Goal: Use online tool/utility: Utilize a website feature to perform a specific function

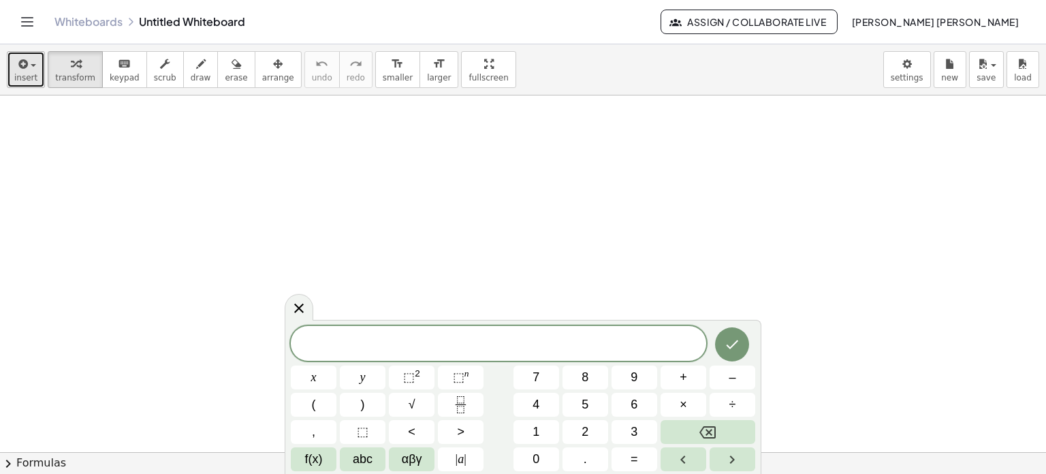
click at [19, 67] on icon "button" at bounding box center [22, 64] width 12 height 16
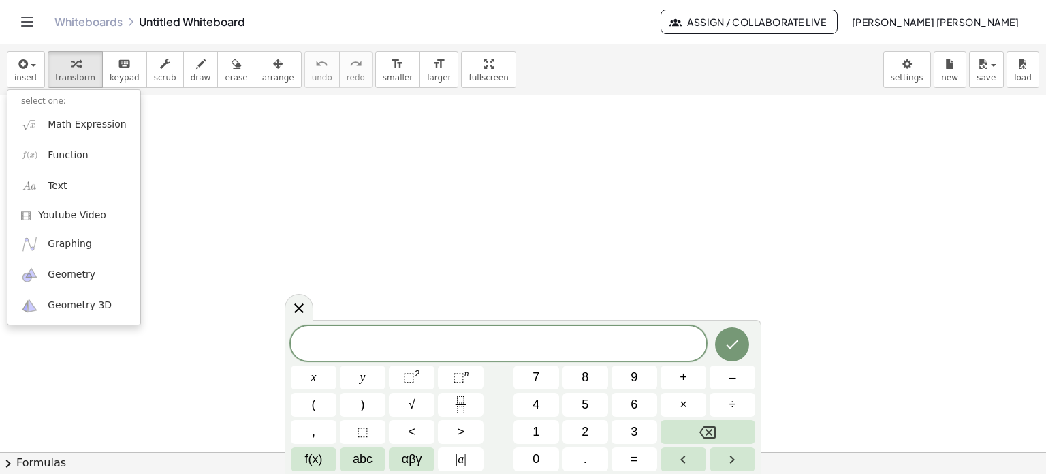
click at [512, 343] on span at bounding box center [499, 344] width 416 height 20
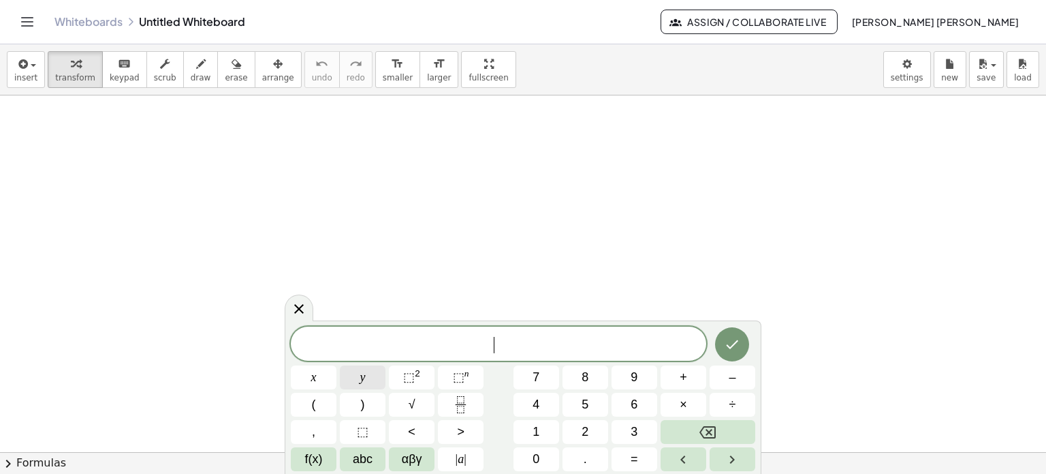
click at [371, 369] on button "y" at bounding box center [363, 377] width 46 height 24
click at [634, 465] on span "=" at bounding box center [634, 459] width 7 height 18
click at [407, 454] on span "αβγ" at bounding box center [412, 459] width 20 height 18
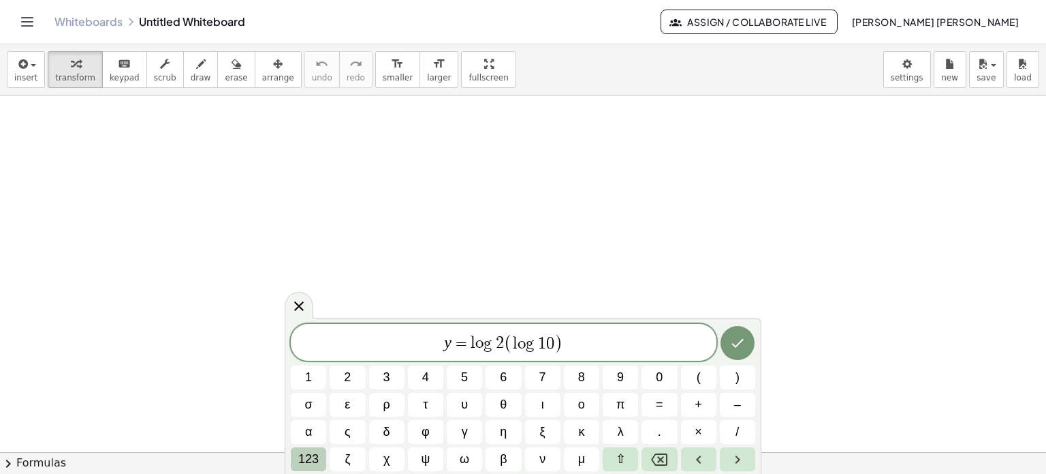
click at [307, 460] on span "123" at bounding box center [308, 459] width 20 height 18
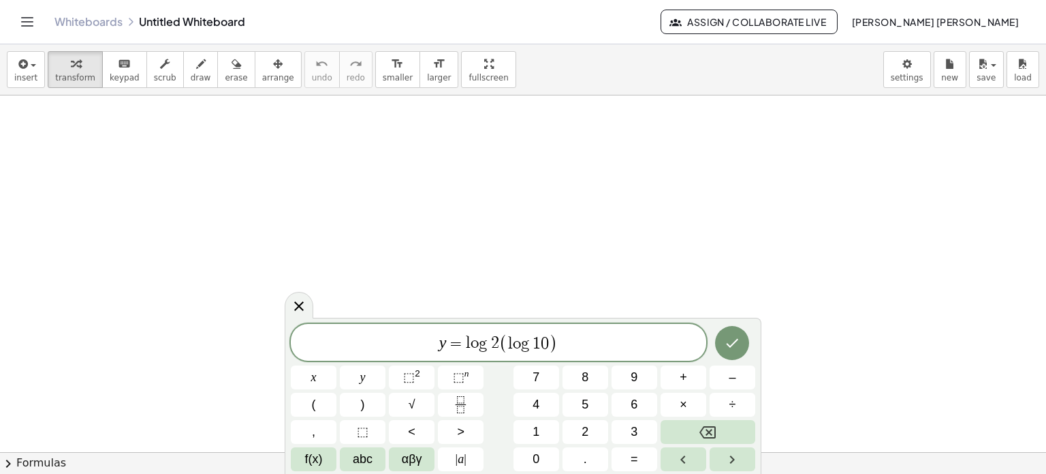
click at [307, 460] on span "f(x)" at bounding box center [314, 459] width 18 height 18
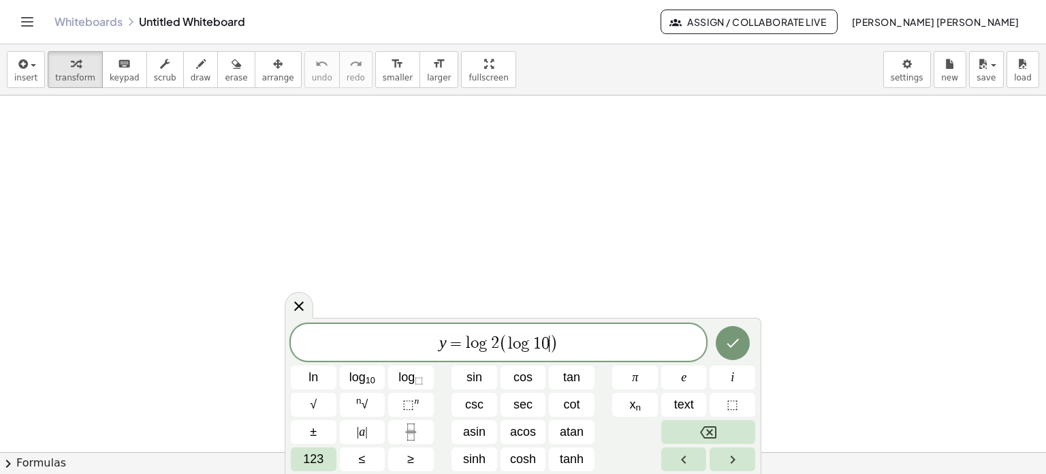
click at [491, 343] on span "2" at bounding box center [495, 343] width 8 height 16
drag, startPoint x: 499, startPoint y: 340, endPoint x: 467, endPoint y: 348, distance: 33.7
click at [467, 348] on span "y = l o g 2 ( l o g 1 0 )" at bounding box center [499, 343] width 416 height 22
click at [426, 377] on button "log ⬚" at bounding box center [411, 377] width 46 height 24
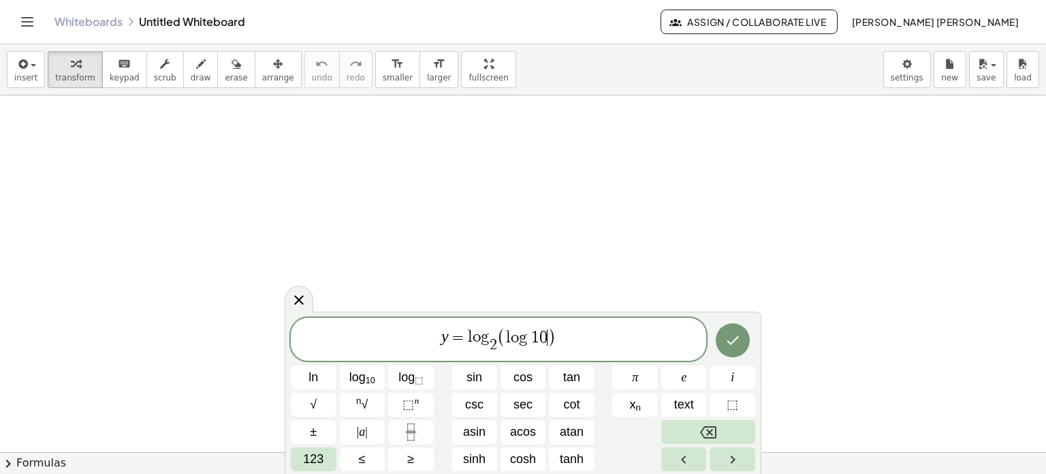
click at [545, 340] on span "0" at bounding box center [544, 337] width 8 height 16
click at [420, 386] on button "log ⬚" at bounding box center [411, 377] width 46 height 24
click at [731, 334] on icon "Done" at bounding box center [733, 338] width 16 height 16
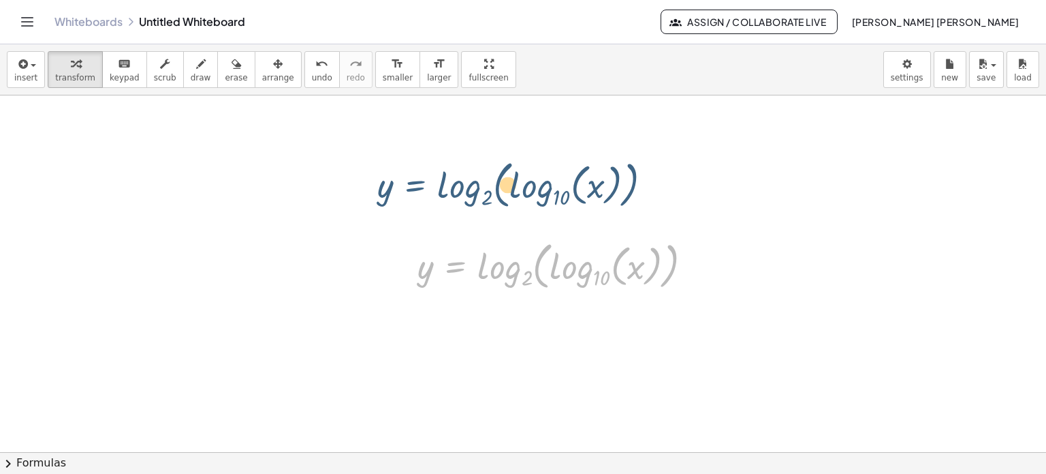
drag, startPoint x: 461, startPoint y: 266, endPoint x: 416, endPoint y: 176, distance: 100.5
click at [416, 176] on div "y = log 2 ( , log 10 ( , x ) ) y = log 2 ( , log 10 ( , x ) )" at bounding box center [523, 452] width 1046 height 714
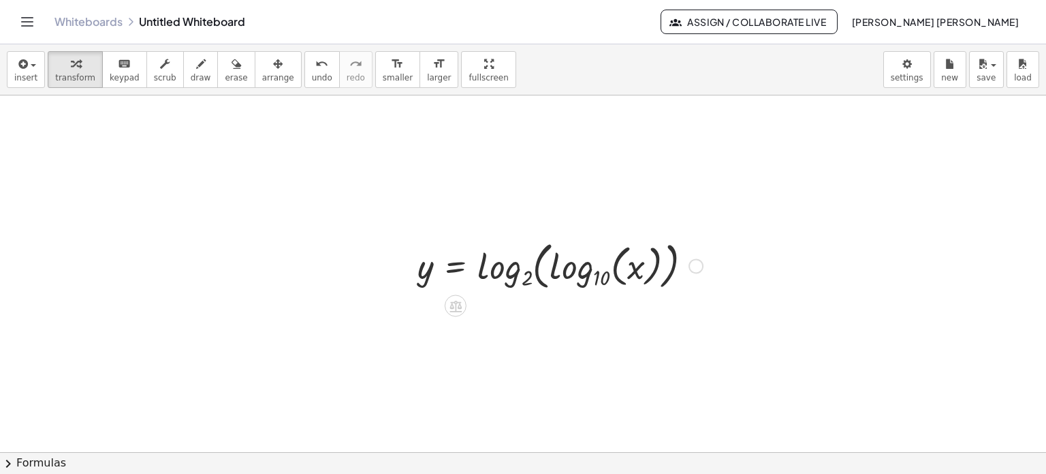
click at [510, 266] on div at bounding box center [560, 265] width 299 height 58
click at [525, 280] on div at bounding box center [560, 265] width 299 height 58
drag, startPoint x: 507, startPoint y: 276, endPoint x: 487, endPoint y: 268, distance: 21.4
click at [487, 268] on div at bounding box center [560, 265] width 299 height 58
click at [428, 272] on div at bounding box center [560, 265] width 299 height 58
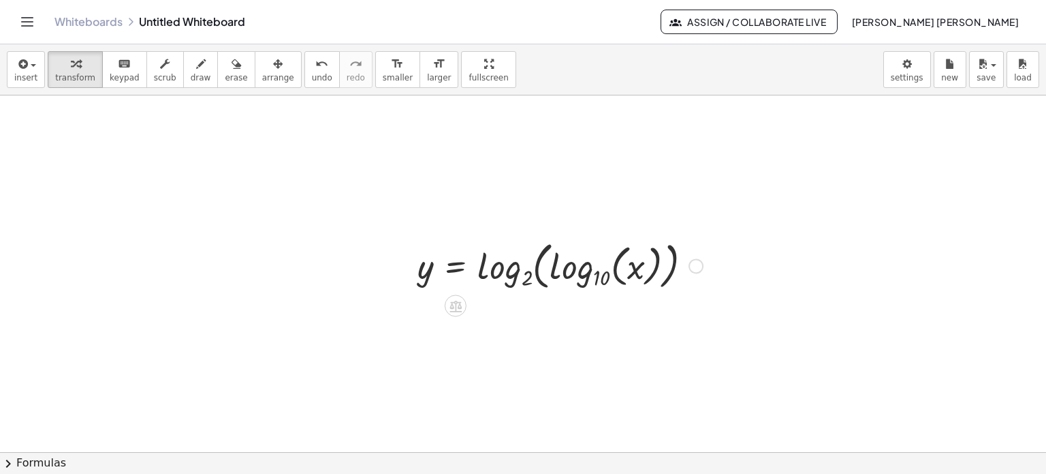
click at [506, 266] on div at bounding box center [560, 265] width 299 height 58
click at [461, 304] on icon at bounding box center [455, 305] width 14 height 14
click at [506, 304] on icon at bounding box center [510, 306] width 12 height 12
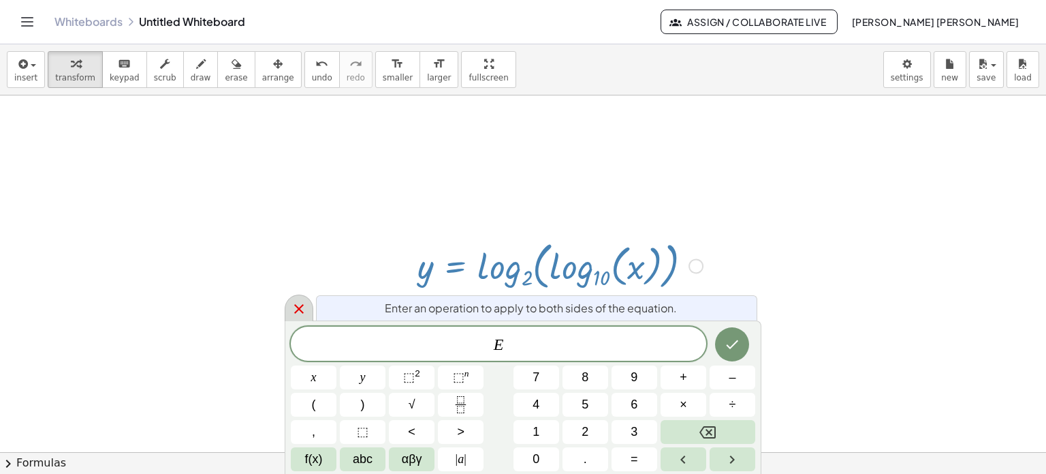
click at [302, 306] on icon at bounding box center [299, 309] width 10 height 10
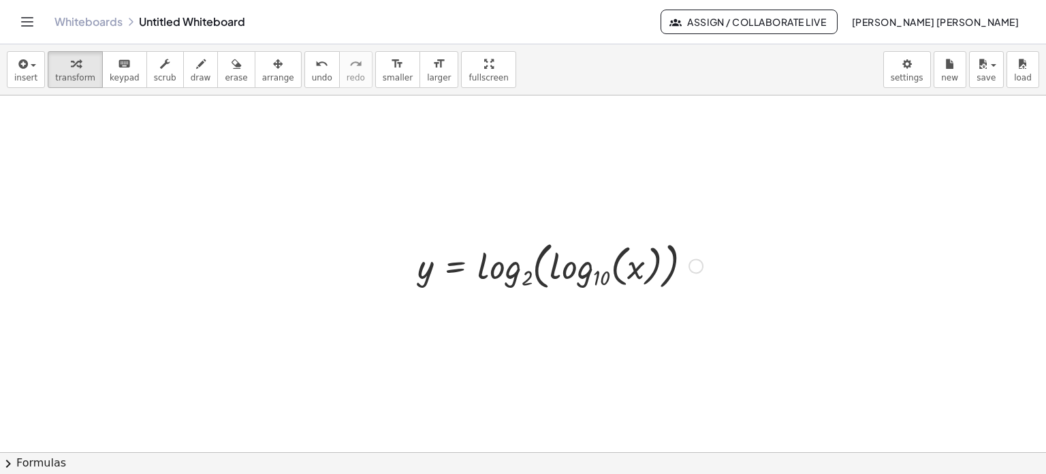
click at [694, 269] on div at bounding box center [696, 265] width 15 height 15
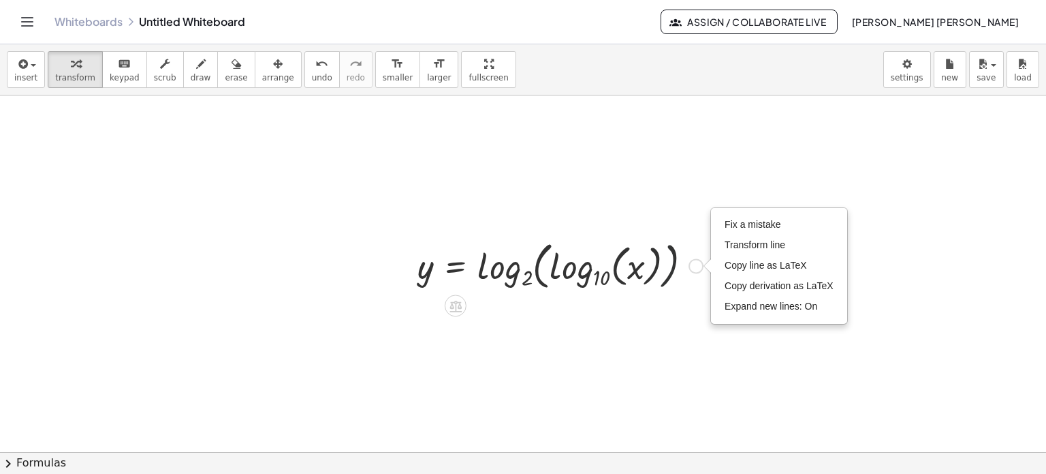
click at [686, 281] on div at bounding box center [560, 265] width 299 height 58
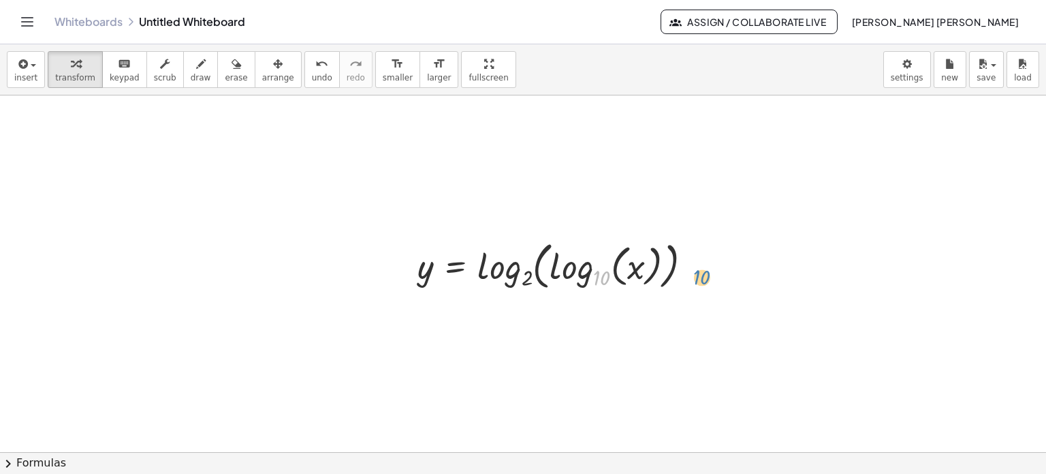
drag, startPoint x: 594, startPoint y: 277, endPoint x: 696, endPoint y: 276, distance: 101.5
click at [696, 276] on div at bounding box center [560, 265] width 299 height 58
drag, startPoint x: 637, startPoint y: 268, endPoint x: 741, endPoint y: 268, distance: 104.2
drag, startPoint x: 574, startPoint y: 267, endPoint x: 529, endPoint y: 267, distance: 45.0
click at [529, 267] on div at bounding box center [560, 265] width 299 height 58
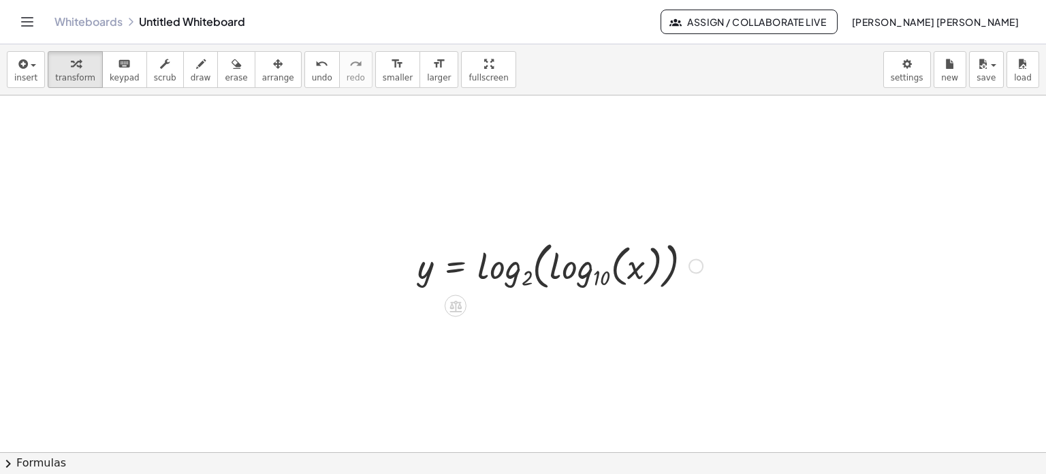
click at [483, 267] on div at bounding box center [560, 265] width 299 height 58
drag, startPoint x: 493, startPoint y: 269, endPoint x: 507, endPoint y: 288, distance: 23.4
click at [507, 288] on div at bounding box center [560, 265] width 299 height 58
click at [794, 278] on div at bounding box center [523, 452] width 1046 height 714
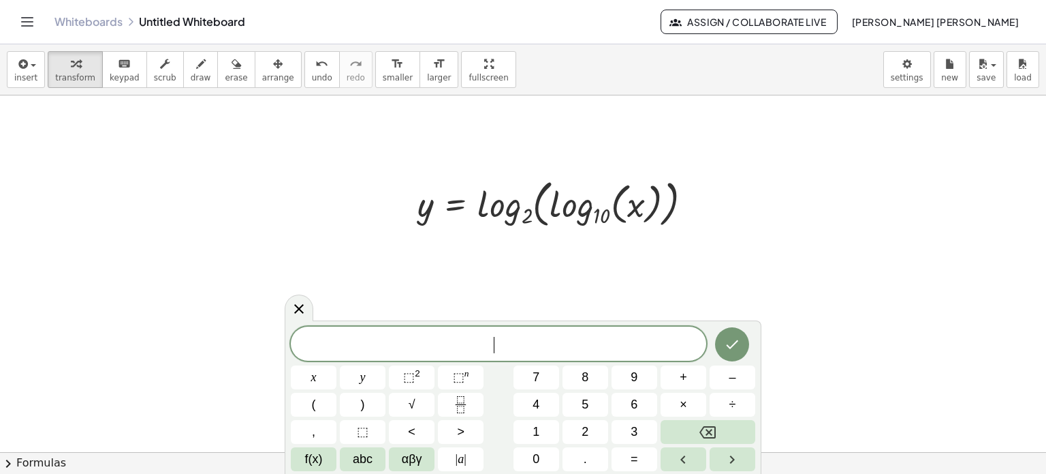
scroll to position [136, 0]
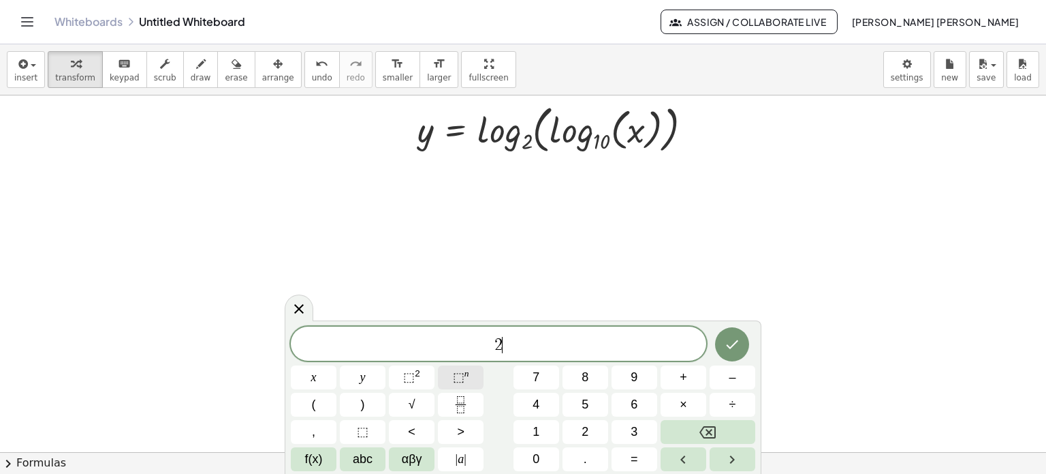
click at [453, 372] on span "⬚" at bounding box center [459, 377] width 12 height 14
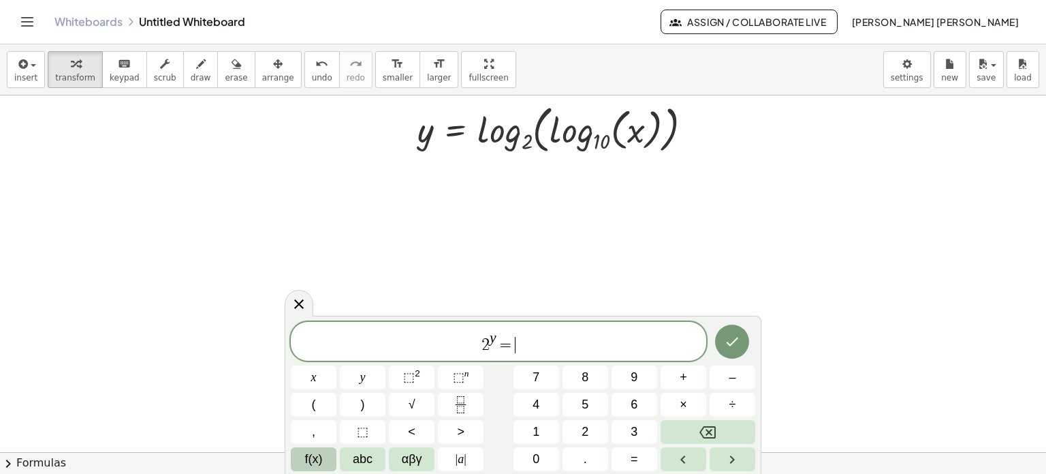
click at [315, 457] on span "f(x)" at bounding box center [314, 459] width 18 height 18
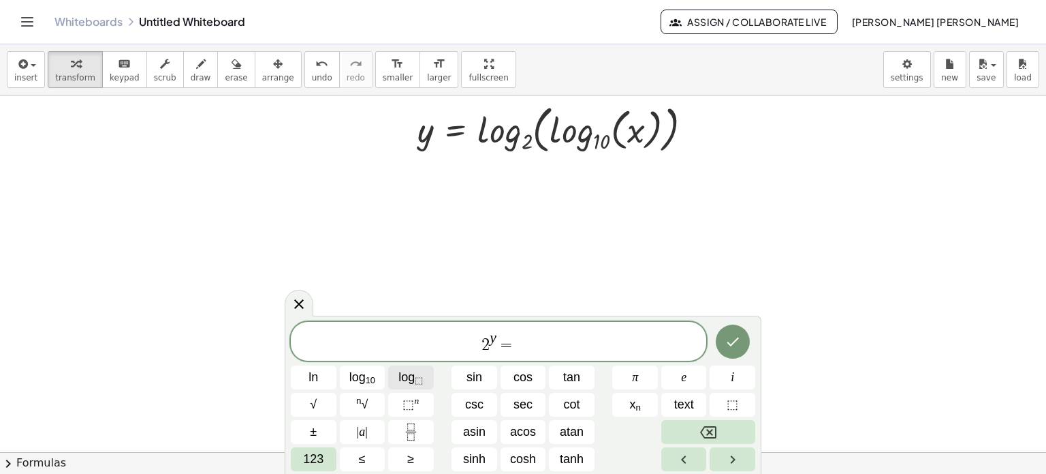
click at [403, 376] on span "log ⬚" at bounding box center [411, 377] width 25 height 18
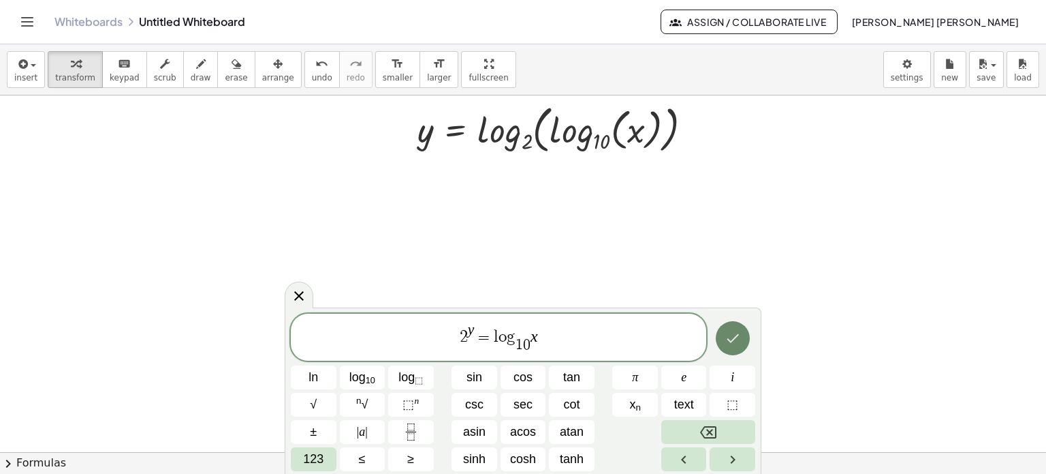
click at [728, 343] on icon "Done" at bounding box center [733, 338] width 16 height 16
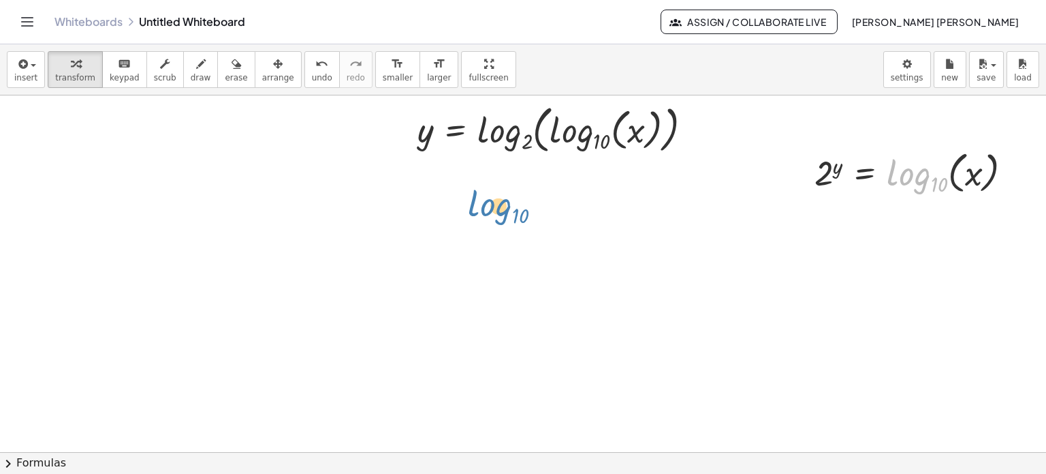
drag, startPoint x: 918, startPoint y: 181, endPoint x: 495, endPoint y: 213, distance: 424.3
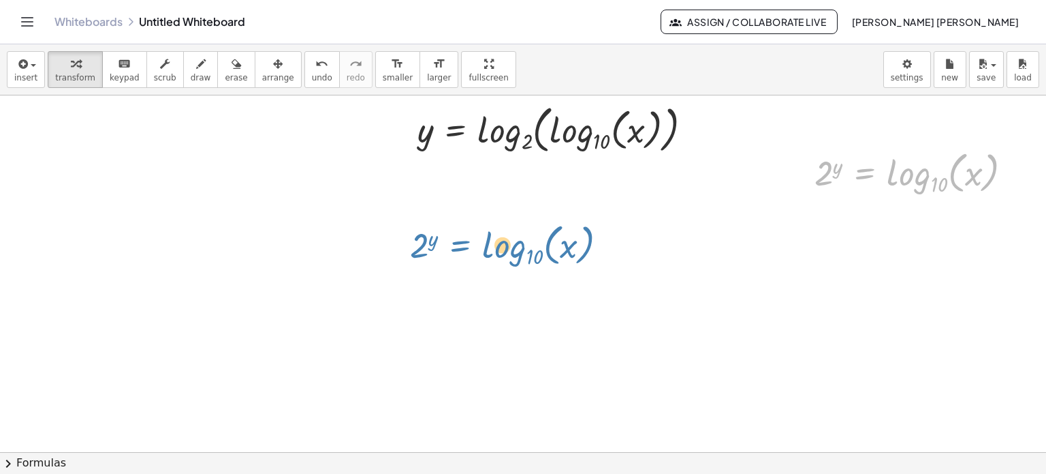
drag, startPoint x: 852, startPoint y: 177, endPoint x: 445, endPoint y: 249, distance: 413.6
click at [445, 249] on div "y = log 2 ( , log 10 ( , x ) ) Fix a mistake Transform line Copy line as LaTeX …" at bounding box center [523, 316] width 1046 height 714
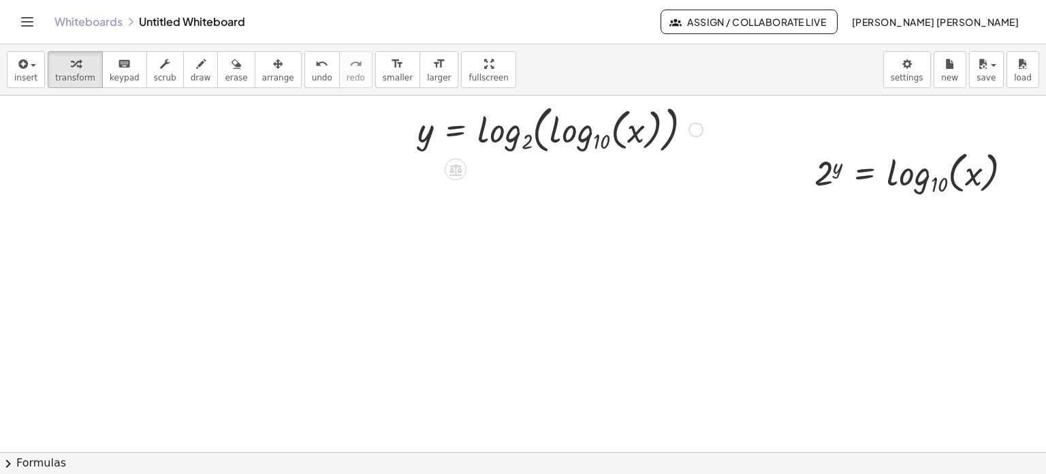
click at [667, 128] on div at bounding box center [560, 128] width 299 height 58
drag, startPoint x: 701, startPoint y: 131, endPoint x: 942, endPoint y: 180, distance: 246.0
click at [942, 180] on div "y = log 2 ( , log 10 ( , x ) ) Fix a mistake Transform line Copy line as LaTeX …" at bounding box center [523, 316] width 1046 height 714
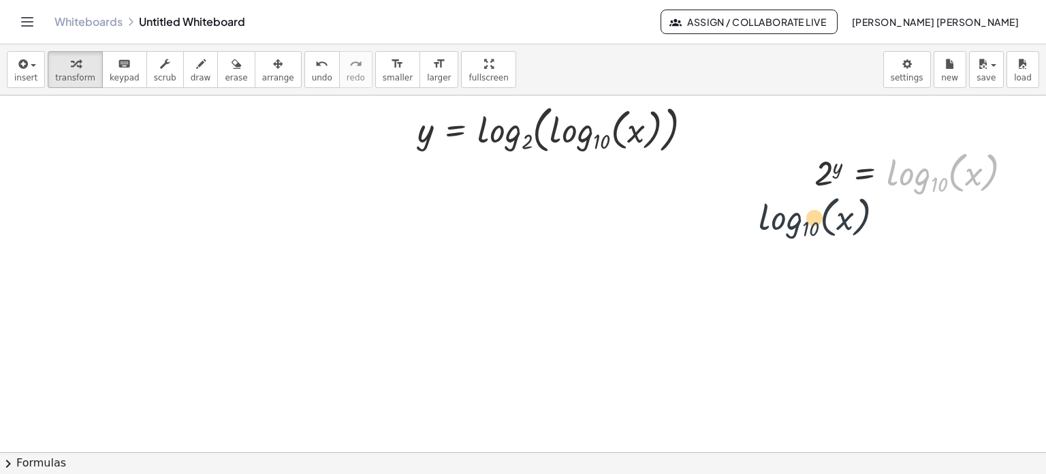
drag, startPoint x: 957, startPoint y: 177, endPoint x: 818, endPoint y: 201, distance: 141.0
click at [825, 222] on div "y = log 2 ( , log 10 ( , x ) ) Fix a mistake Transform line Copy line as LaTeX …" at bounding box center [523, 316] width 1046 height 714
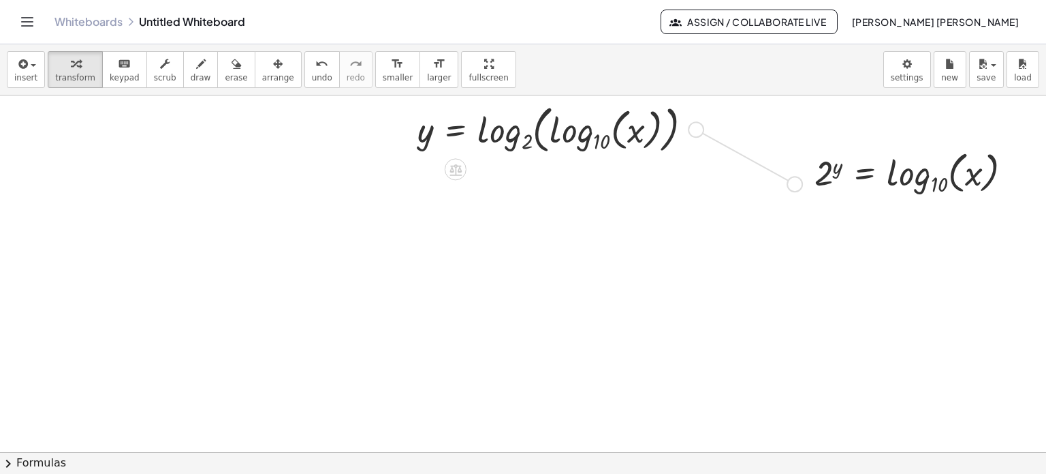
drag, startPoint x: 700, startPoint y: 130, endPoint x: 805, endPoint y: 185, distance: 118.2
click at [805, 185] on div "y = log 2 ( , log 10 ( , x ) ) Fix a mistake Transform line Copy line as LaTeX …" at bounding box center [523, 316] width 1046 height 714
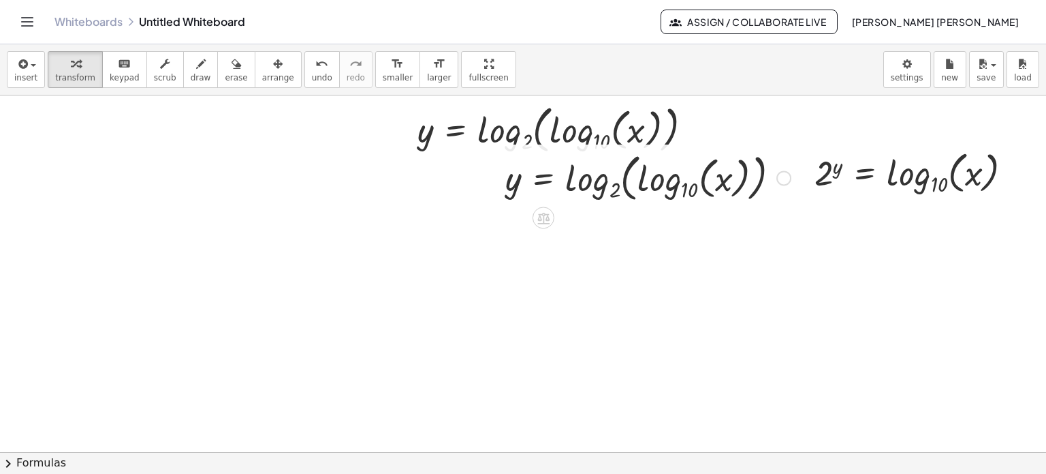
click at [703, 184] on div at bounding box center [648, 177] width 299 height 58
drag, startPoint x: 736, startPoint y: 228, endPoint x: 616, endPoint y: 192, distance: 125.2
click at [621, 193] on div "y = log 2 ( , log 10 ( , x ) ) Fix a mistake Transform line Copy line as LaTeX …" at bounding box center [523, 316] width 1046 height 714
click at [641, 187] on div at bounding box center [648, 177] width 299 height 58
click at [785, 176] on div at bounding box center [784, 177] width 15 height 15
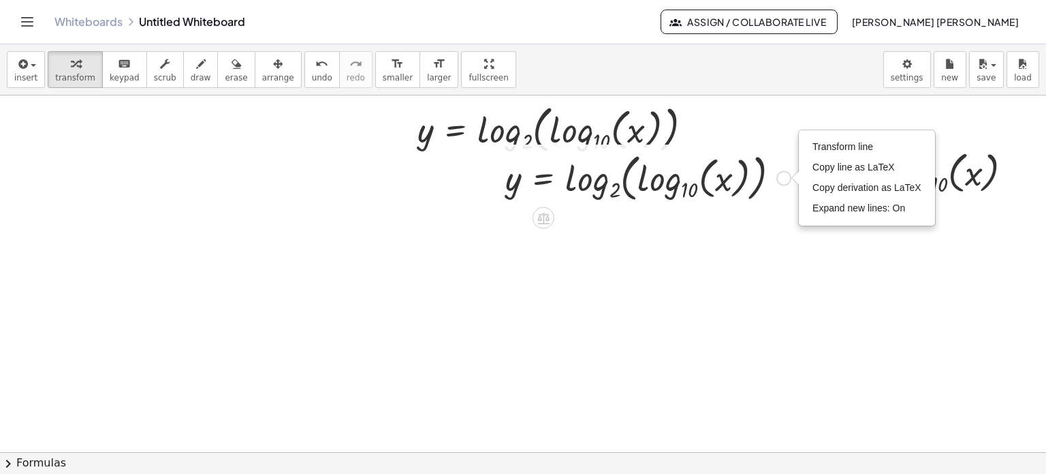
click at [730, 176] on div at bounding box center [648, 177] width 299 height 58
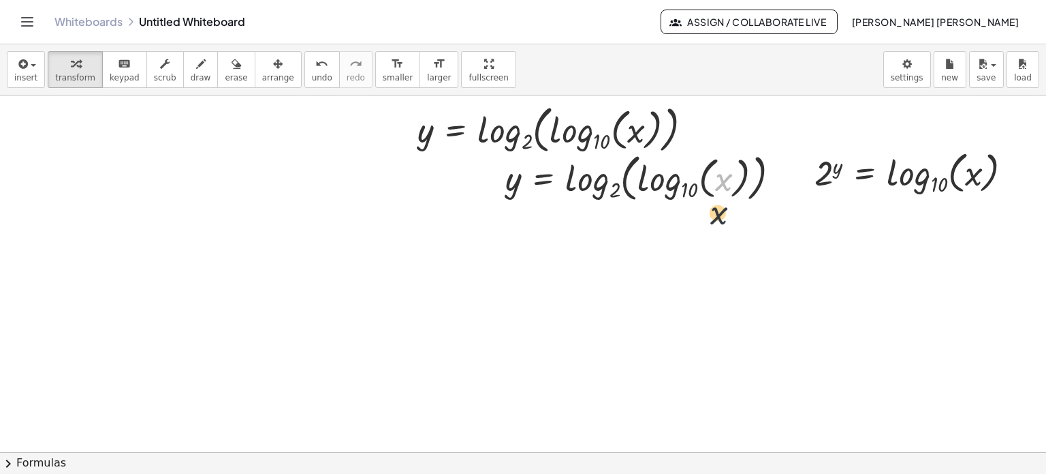
drag, startPoint x: 722, startPoint y: 176, endPoint x: 711, endPoint y: 233, distance: 57.6
click at [711, 233] on div at bounding box center [523, 316] width 1046 height 714
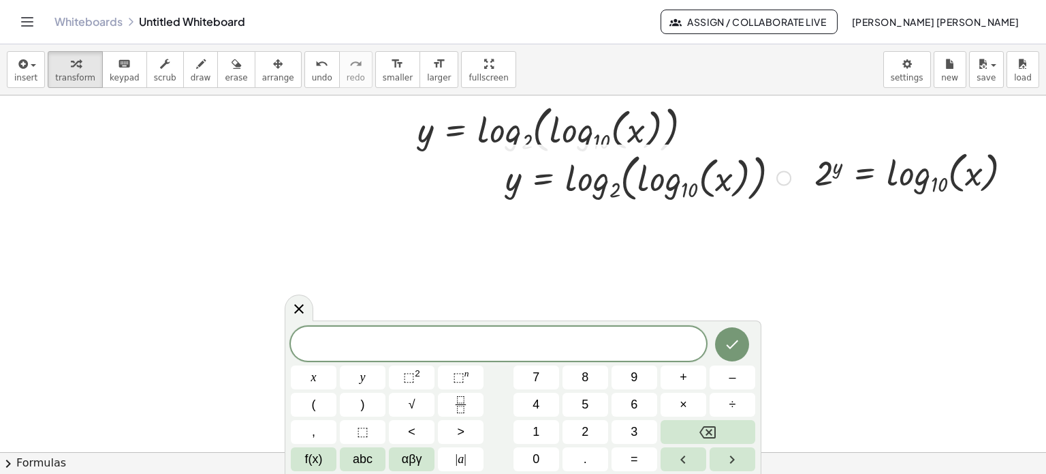
drag, startPoint x: 581, startPoint y: 187, endPoint x: 574, endPoint y: 187, distance: 7.5
click at [580, 187] on div at bounding box center [648, 177] width 299 height 58
drag, startPoint x: 508, startPoint y: 174, endPoint x: 525, endPoint y: 245, distance: 73.4
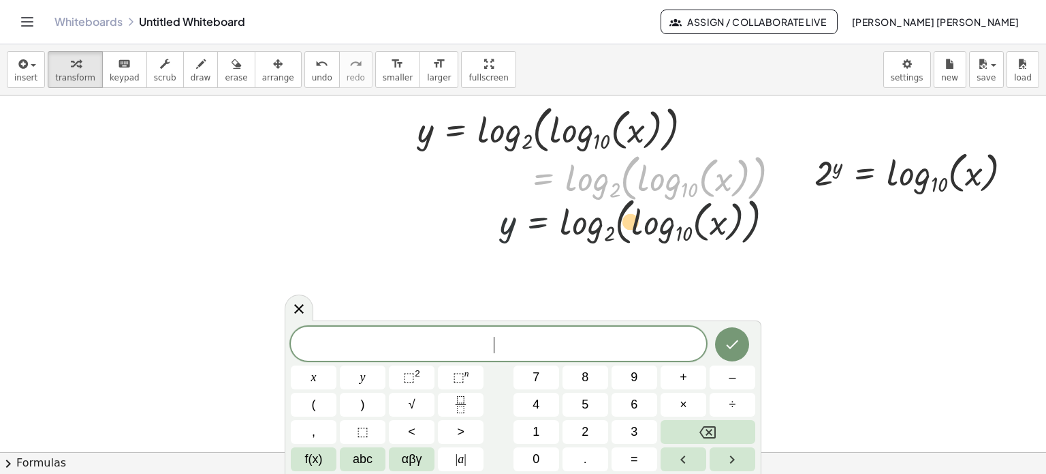
drag, startPoint x: 561, startPoint y: 177, endPoint x: 552, endPoint y: 241, distance: 64.7
click at [551, 242] on div "y = log 2 ( , log 10 ( , x ) ) Fix a mistake Transform line Copy line as LaTeX …" at bounding box center [523, 316] width 1046 height 714
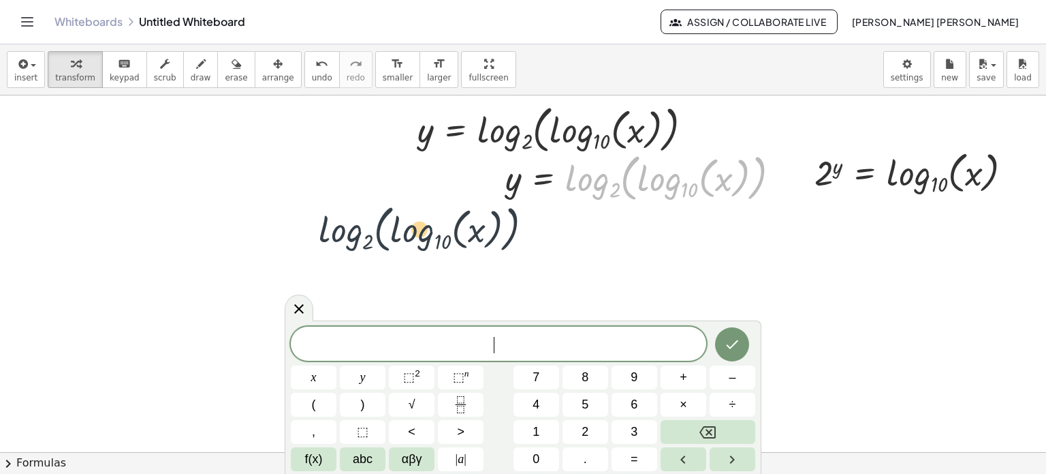
drag, startPoint x: 635, startPoint y: 174, endPoint x: 365, endPoint y: 227, distance: 274.8
click at [365, 227] on div "y = log 2 ( , log 10 ( , x ) ) Fix a mistake Transform line Copy line as LaTeX …" at bounding box center [523, 316] width 1046 height 714
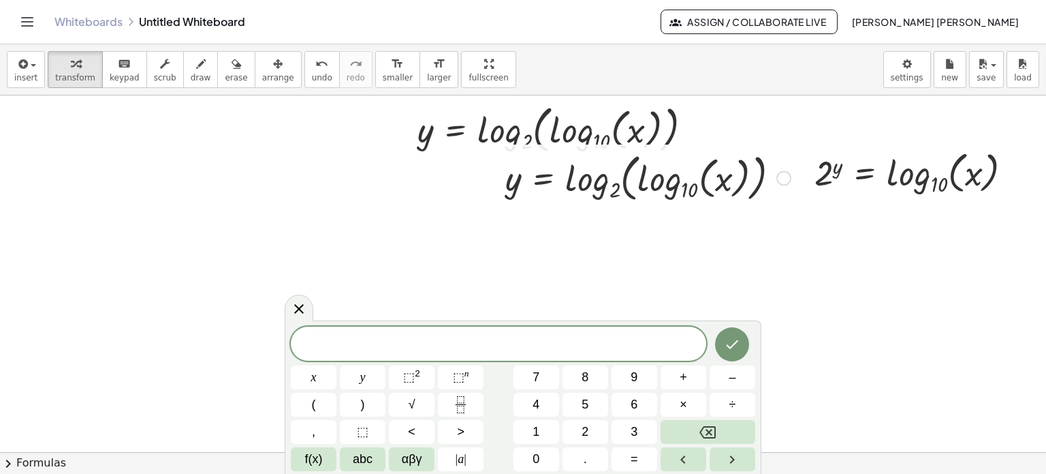
click at [643, 178] on div at bounding box center [648, 177] width 299 height 58
click at [683, 185] on div at bounding box center [648, 177] width 299 height 58
drag, startPoint x: 738, startPoint y: 231, endPoint x: 506, endPoint y: 168, distance: 240.0
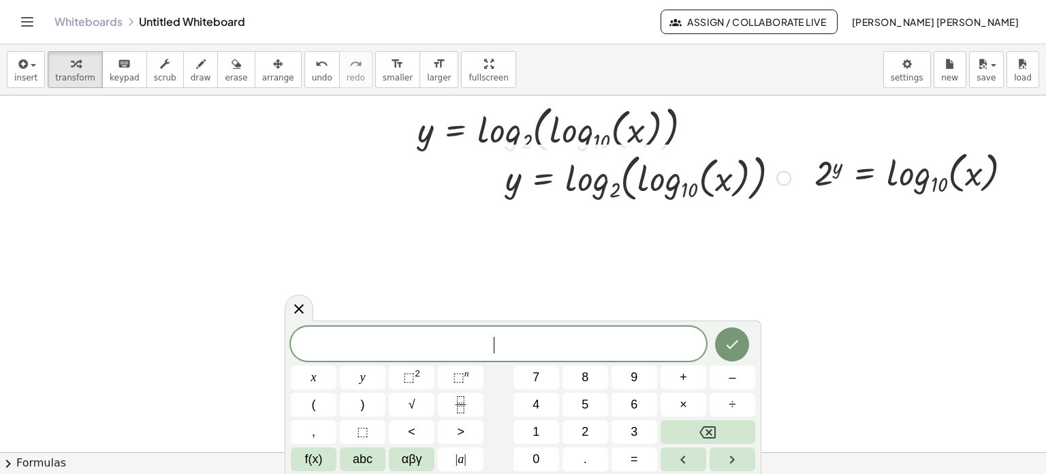
click at [508, 166] on div "y = log 2 ( , log 10 ( , x ) ) Fix a mistake Transform line Copy line as LaTeX …" at bounding box center [523, 316] width 1046 height 714
click at [226, 82] on button "erase" at bounding box center [235, 69] width 37 height 37
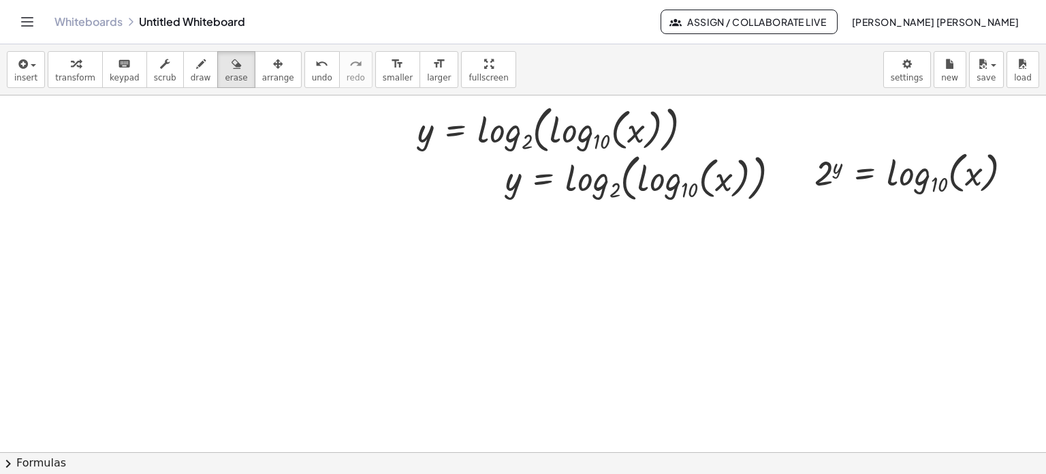
click at [593, 175] on div at bounding box center [523, 316] width 1046 height 714
click at [570, 173] on div at bounding box center [523, 316] width 1046 height 714
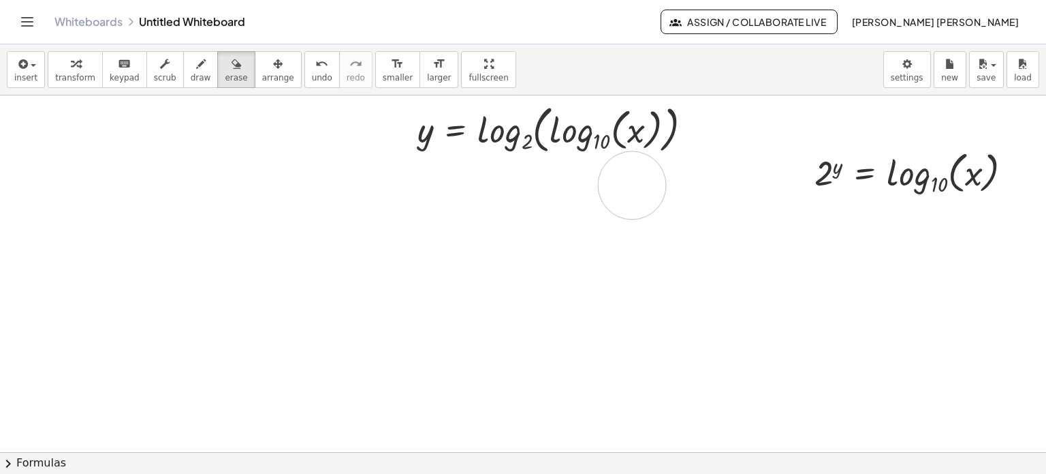
drag, startPoint x: 476, startPoint y: 179, endPoint x: 632, endPoint y: 185, distance: 156.1
click at [632, 185] on div at bounding box center [523, 316] width 1046 height 714
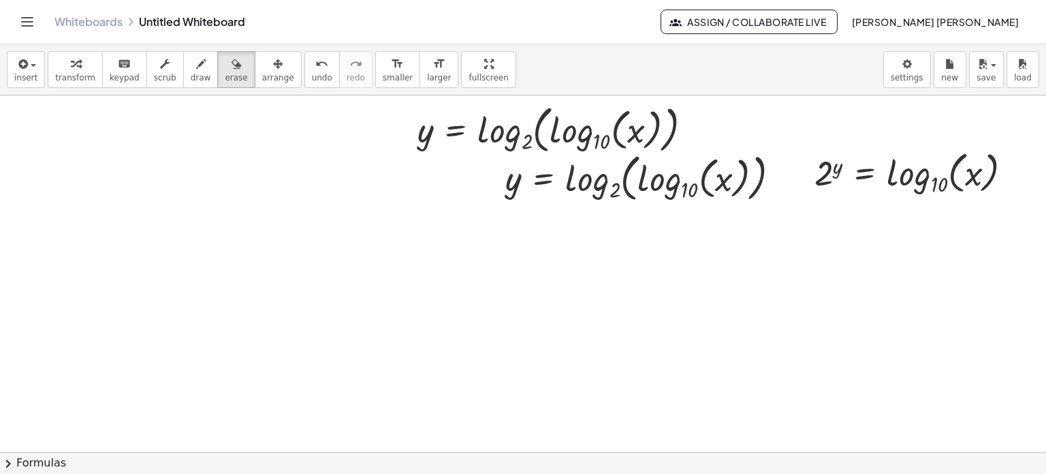
click at [573, 219] on div at bounding box center [523, 316] width 1046 height 714
click at [312, 74] on span "undo" at bounding box center [322, 78] width 20 height 10
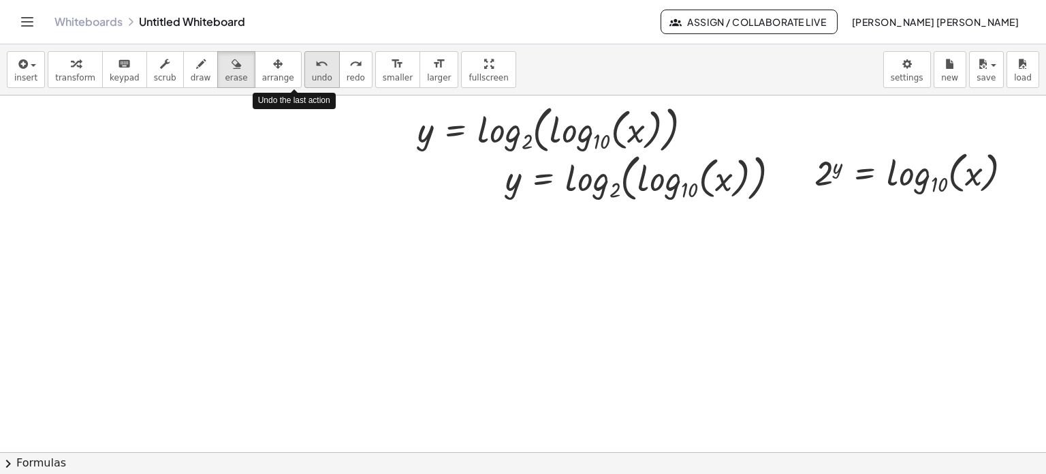
click at [312, 74] on span "undo" at bounding box center [322, 78] width 20 height 10
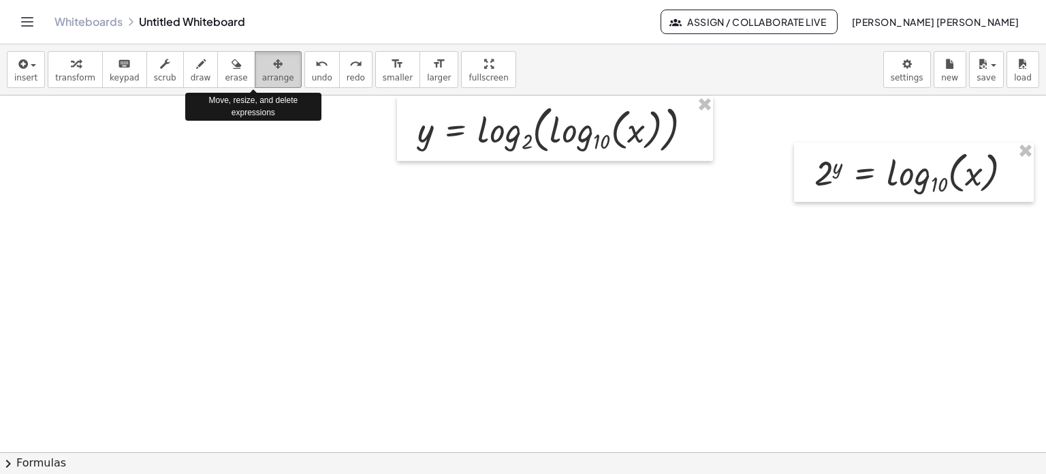
click at [262, 78] on span "arrange" at bounding box center [278, 78] width 32 height 10
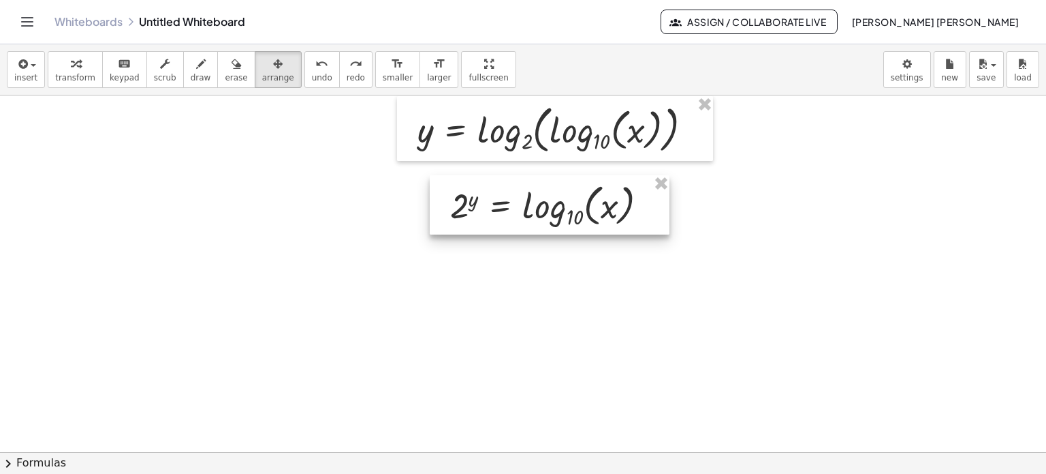
drag, startPoint x: 877, startPoint y: 180, endPoint x: 512, endPoint y: 213, distance: 366.0
click at [512, 213] on div at bounding box center [550, 204] width 240 height 59
click at [674, 203] on div at bounding box center [523, 316] width 1046 height 714
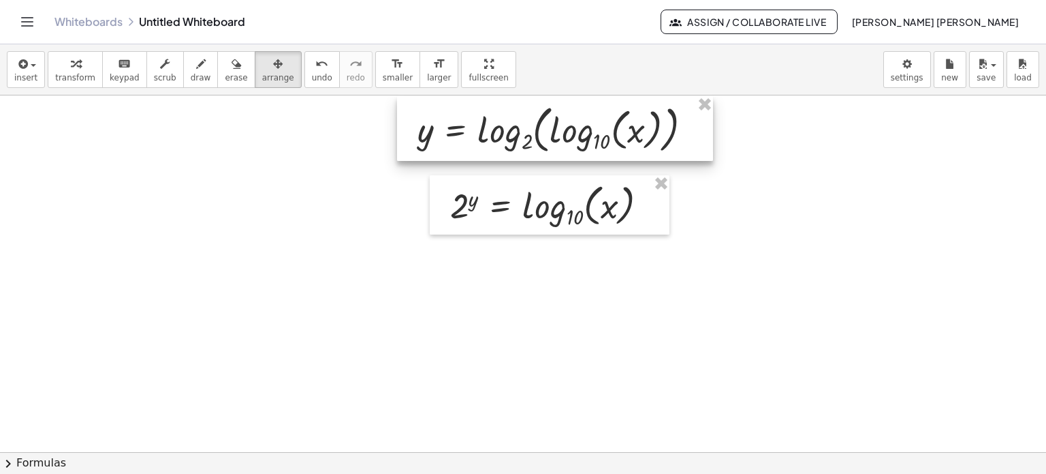
click at [598, 145] on div at bounding box center [555, 128] width 316 height 65
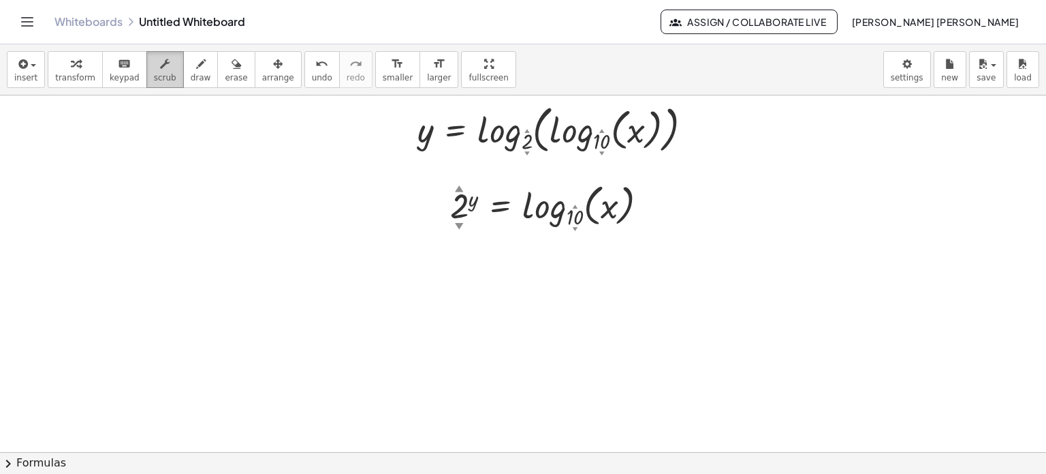
click at [161, 75] on button "scrub" at bounding box center [164, 69] width 37 height 37
click at [553, 122] on div at bounding box center [560, 128] width 299 height 58
click at [692, 129] on div "Fix a mistake Transform line Copy line as LaTeX Copy derivation as LaTeX Expand…" at bounding box center [696, 129] width 15 height 15
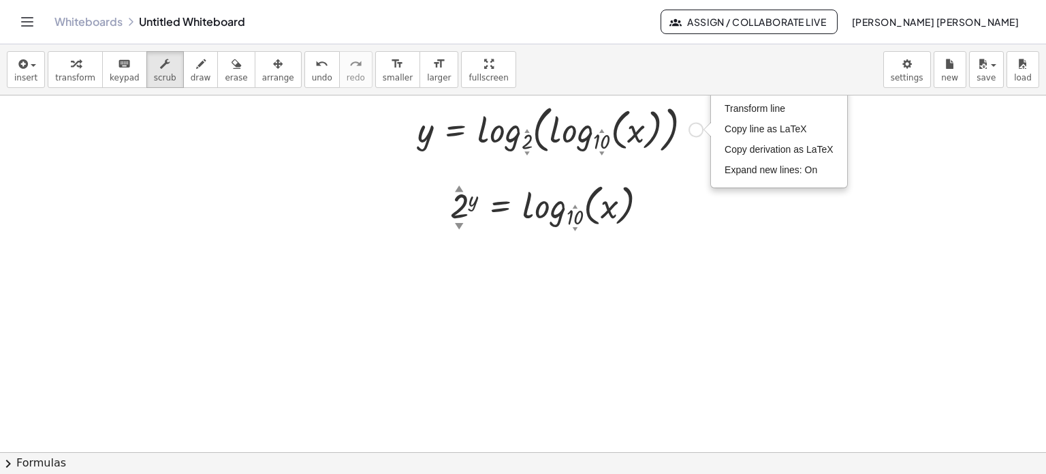
click at [665, 228] on div at bounding box center [555, 204] width 223 height 52
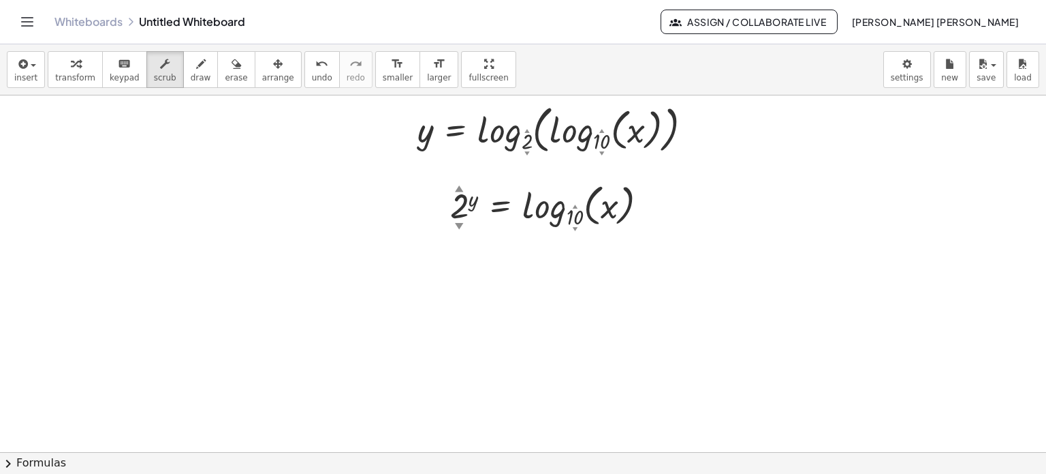
click at [527, 301] on div at bounding box center [523, 316] width 1046 height 714
click at [110, 73] on span "keypad" at bounding box center [125, 78] width 30 height 10
click at [71, 69] on icon "button" at bounding box center [76, 64] width 10 height 16
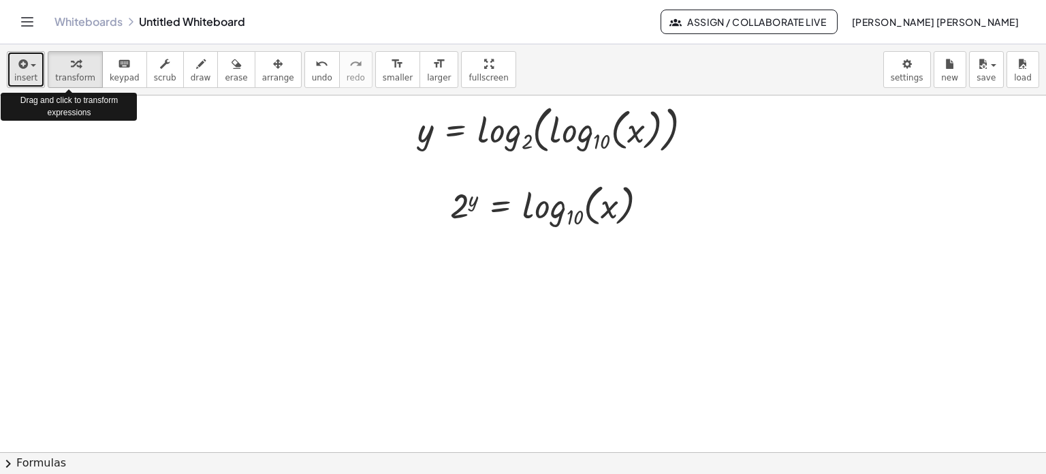
click at [19, 68] on icon "button" at bounding box center [22, 64] width 12 height 16
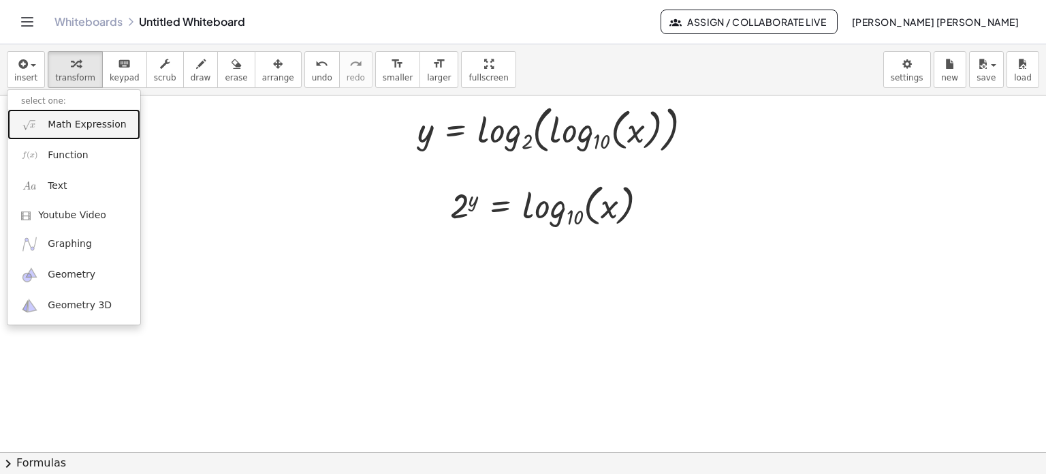
click at [82, 126] on span "Math Expression" at bounding box center [87, 125] width 78 height 14
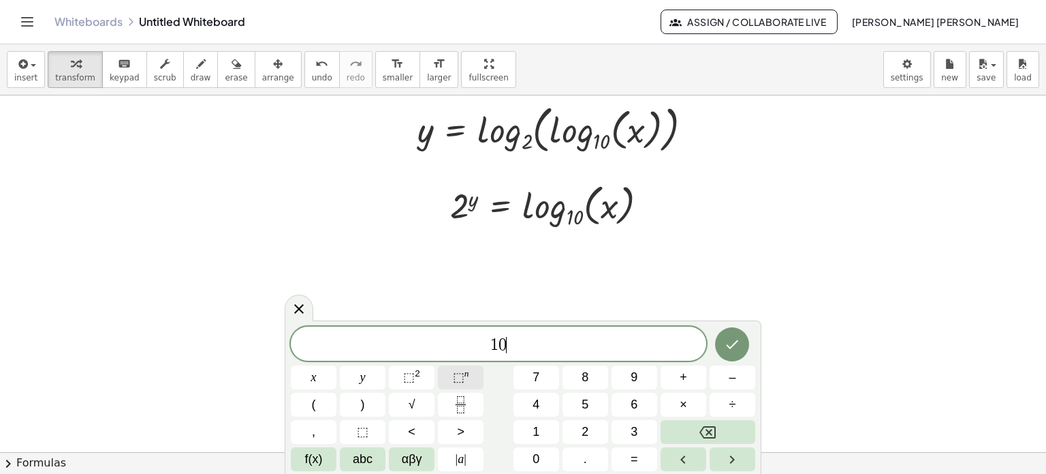
click at [462, 373] on span "⬚" at bounding box center [459, 377] width 12 height 14
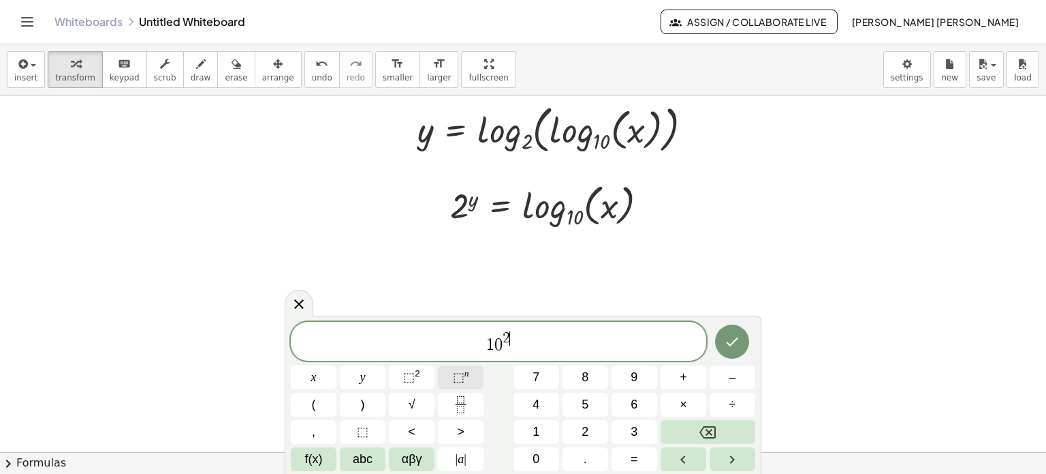
click at [462, 373] on span "⬚" at bounding box center [459, 377] width 12 height 14
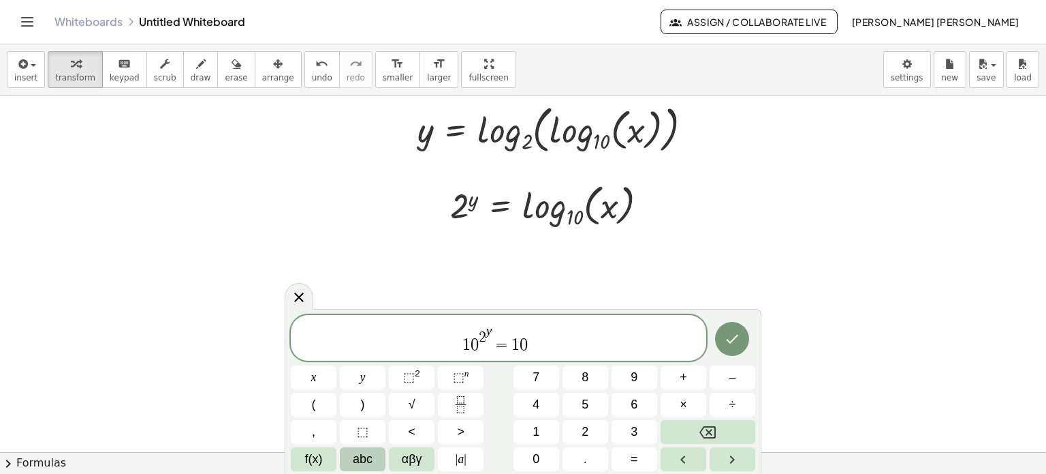
click at [369, 451] on span "abc" at bounding box center [363, 459] width 20 height 18
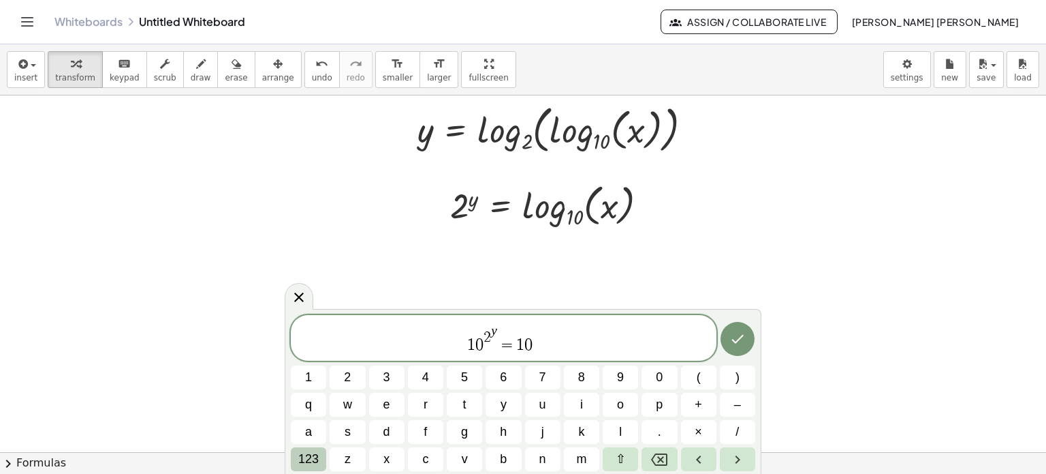
click at [318, 460] on span "123" at bounding box center [308, 459] width 20 height 18
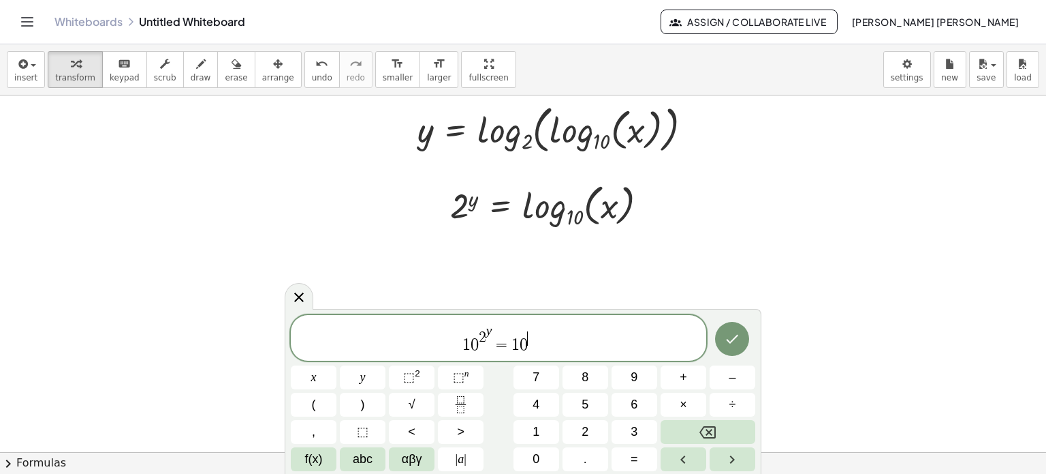
click at [318, 460] on span "f(x)" at bounding box center [314, 459] width 18 height 18
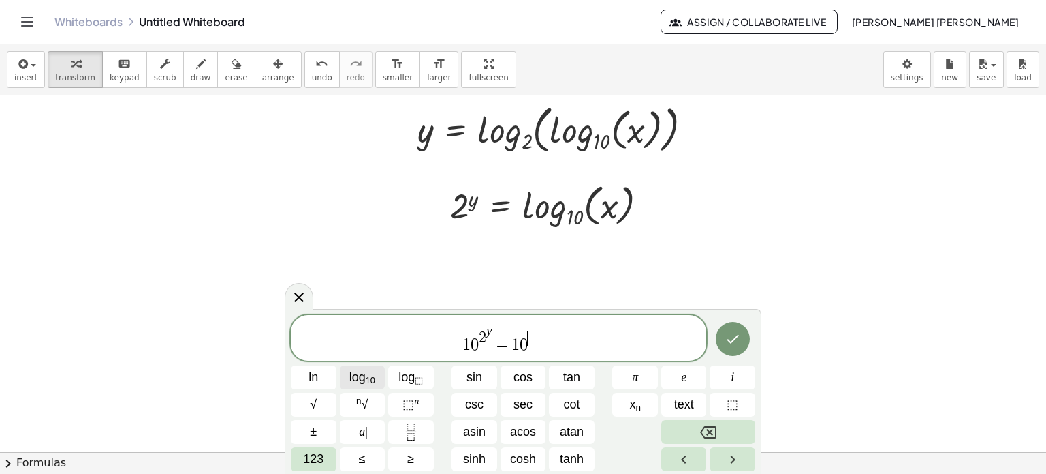
click at [377, 377] on button "log 10" at bounding box center [363, 377] width 46 height 24
click at [412, 377] on span "log ⬚" at bounding box center [411, 377] width 25 height 18
click at [736, 343] on icon "Done" at bounding box center [733, 338] width 16 height 16
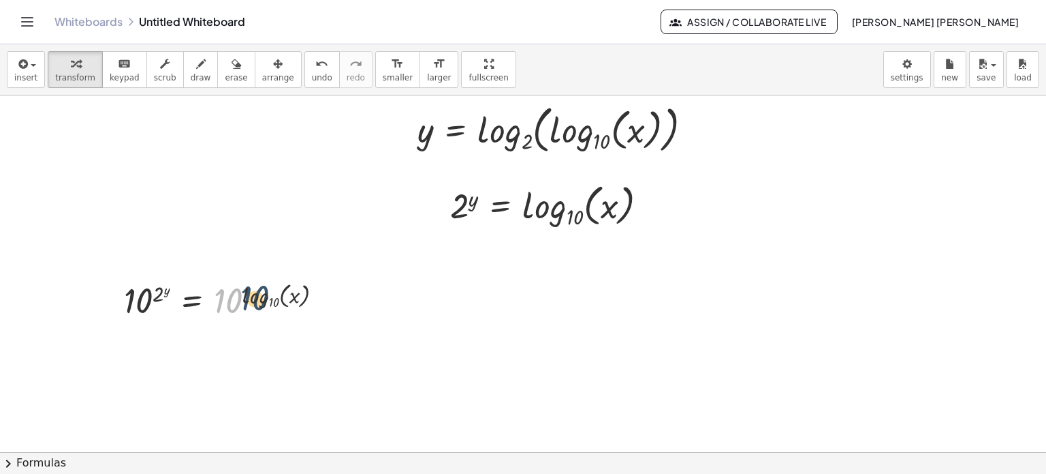
drag, startPoint x: 235, startPoint y: 307, endPoint x: 264, endPoint y: 305, distance: 28.7
click at [264, 305] on div at bounding box center [229, 299] width 224 height 45
drag, startPoint x: 271, startPoint y: 298, endPoint x: 228, endPoint y: 299, distance: 42.9
click at [228, 299] on div at bounding box center [229, 299] width 224 height 45
click at [243, 299] on div at bounding box center [229, 299] width 224 height 45
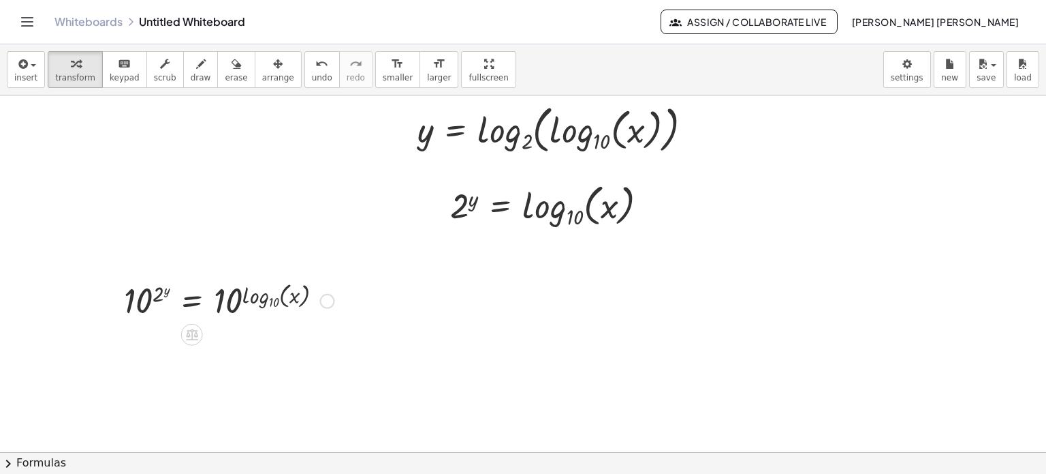
click at [252, 299] on div at bounding box center [229, 299] width 224 height 45
click at [192, 301] on div "10 ( 2 y ) = 10 log 10 ( , x )" at bounding box center [192, 301] width 0 height 0
click at [145, 300] on div at bounding box center [189, 299] width 145 height 45
click at [176, 292] on div at bounding box center [189, 299] width 145 height 45
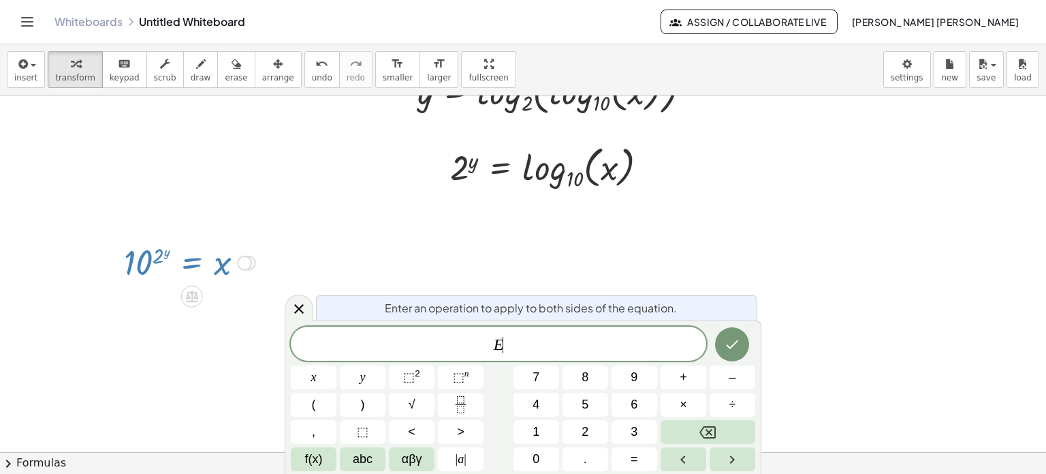
scroll to position [174, 0]
click at [234, 217] on div at bounding box center [523, 278] width 1046 height 714
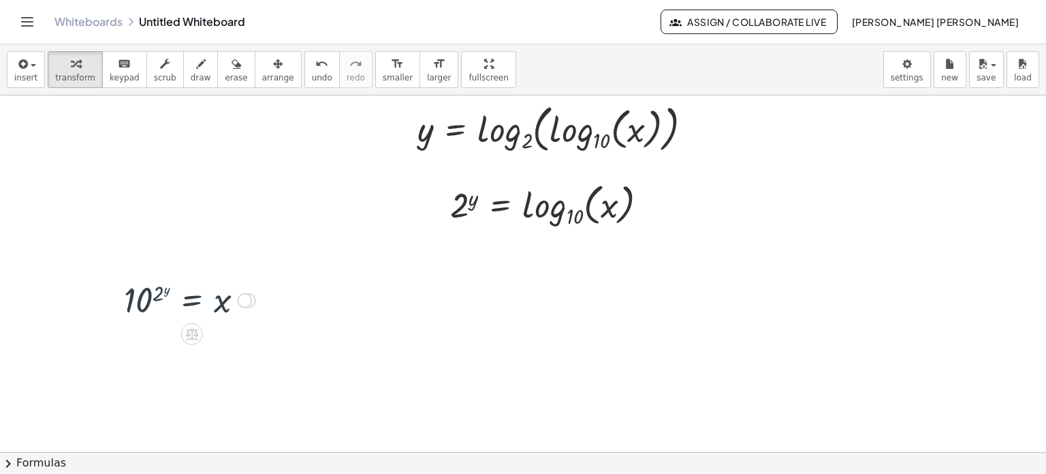
scroll to position [136, 0]
click at [165, 290] on div at bounding box center [189, 299] width 145 height 45
click at [151, 291] on div at bounding box center [189, 299] width 145 height 45
click at [161, 291] on div at bounding box center [189, 299] width 145 height 45
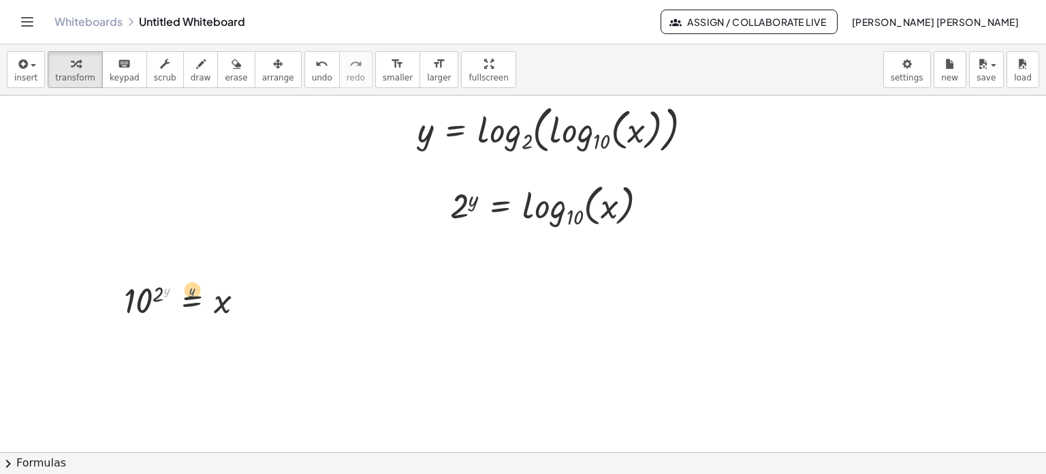
drag, startPoint x: 166, startPoint y: 292, endPoint x: 193, endPoint y: 292, distance: 27.9
click at [193, 292] on div at bounding box center [189, 299] width 145 height 45
click at [232, 71] on icon "button" at bounding box center [237, 64] width 10 height 16
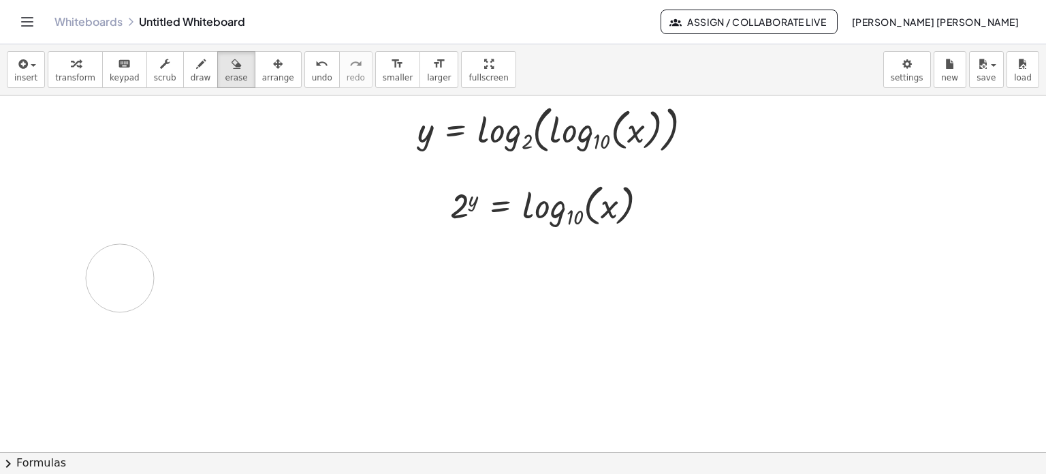
drag, startPoint x: 140, startPoint y: 279, endPoint x: 240, endPoint y: 287, distance: 99.8
click at [110, 280] on div at bounding box center [523, 316] width 1046 height 714
drag, startPoint x: 234, startPoint y: 288, endPoint x: 166, endPoint y: 268, distance: 70.8
click at [158, 268] on div at bounding box center [523, 316] width 1046 height 714
click at [191, 75] on span "draw" at bounding box center [201, 78] width 20 height 10
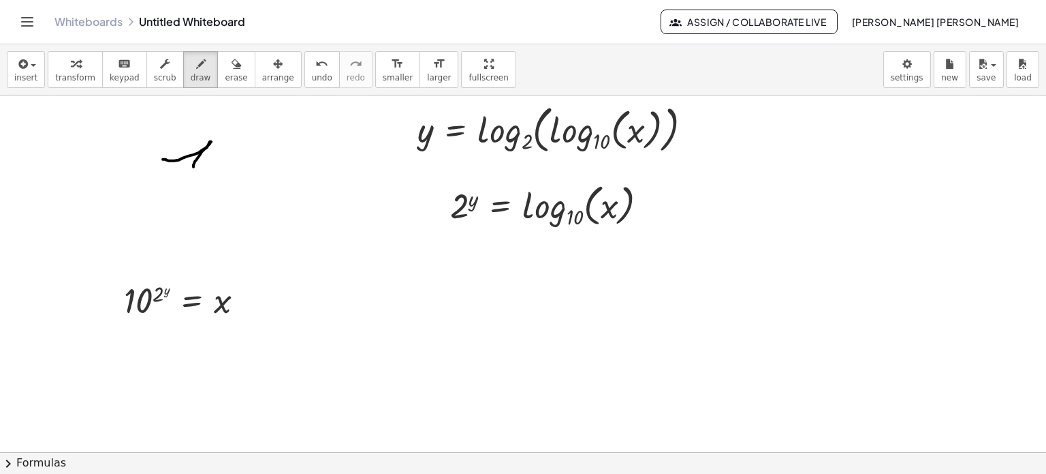
drag, startPoint x: 163, startPoint y: 159, endPoint x: 214, endPoint y: 152, distance: 51.5
click at [195, 166] on div at bounding box center [523, 316] width 1046 height 714
click at [221, 148] on div at bounding box center [523, 316] width 1046 height 714
drag, startPoint x: 273, startPoint y: 142, endPoint x: 264, endPoint y: 159, distance: 18.9
click at [264, 159] on div at bounding box center [523, 316] width 1046 height 714
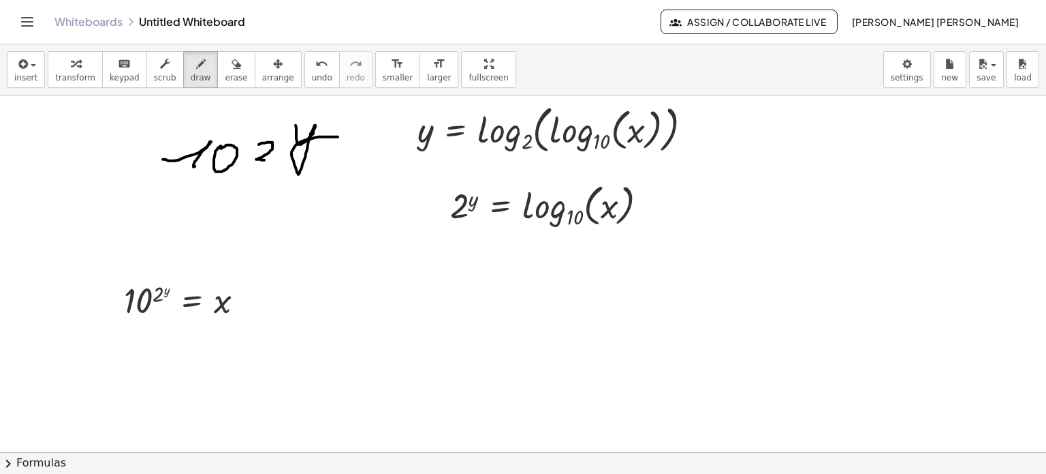
drag, startPoint x: 296, startPoint y: 125, endPoint x: 341, endPoint y: 136, distance: 47.1
click at [341, 136] on div at bounding box center [523, 316] width 1046 height 714
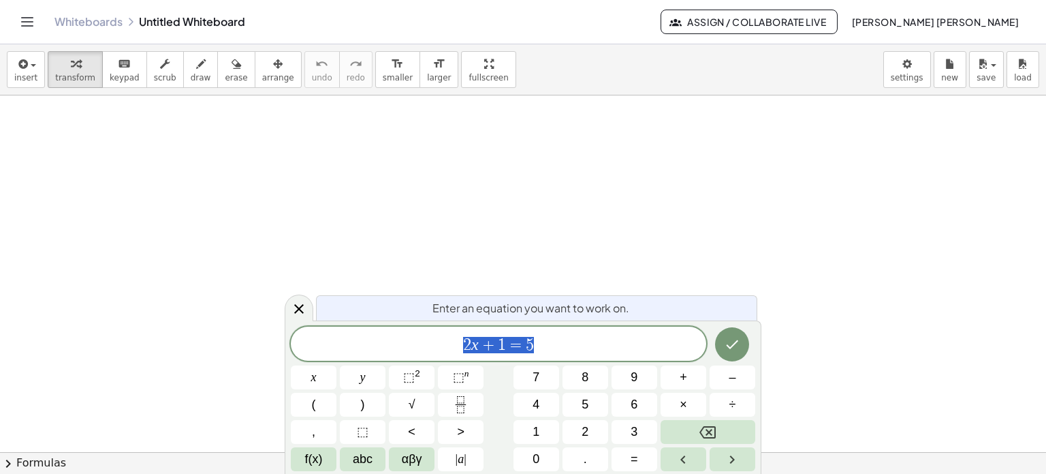
click at [597, 345] on span "2 x + 1 = 5" at bounding box center [499, 344] width 416 height 19
drag, startPoint x: 597, startPoint y: 345, endPoint x: 425, endPoint y: 343, distance: 172.4
click at [425, 343] on span "2 x + 1 = 5" at bounding box center [499, 344] width 416 height 19
click at [747, 352] on button "Done" at bounding box center [732, 344] width 34 height 34
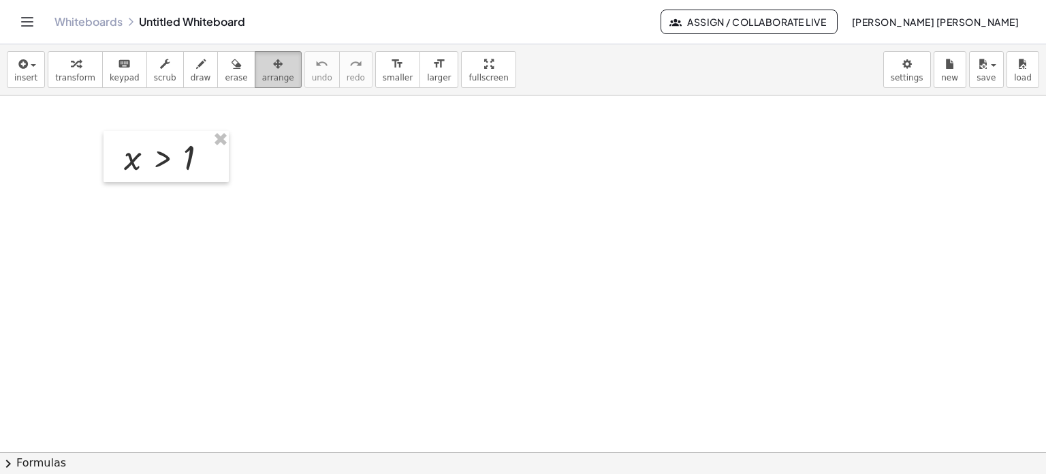
click at [262, 76] on span "arrange" at bounding box center [278, 78] width 32 height 10
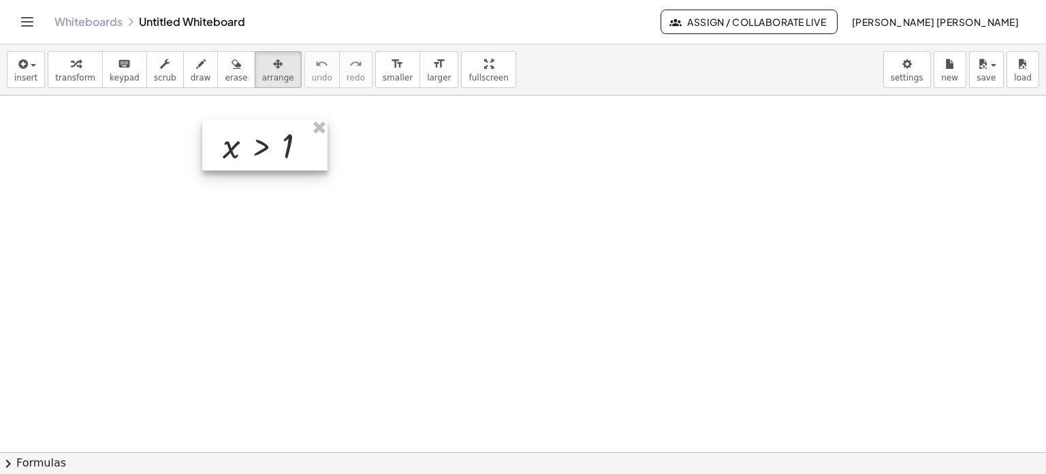
drag, startPoint x: 176, startPoint y: 157, endPoint x: 276, endPoint y: 142, distance: 100.6
click at [276, 142] on div at bounding box center [264, 145] width 125 height 52
click at [34, 74] on button "insert" at bounding box center [26, 69] width 38 height 37
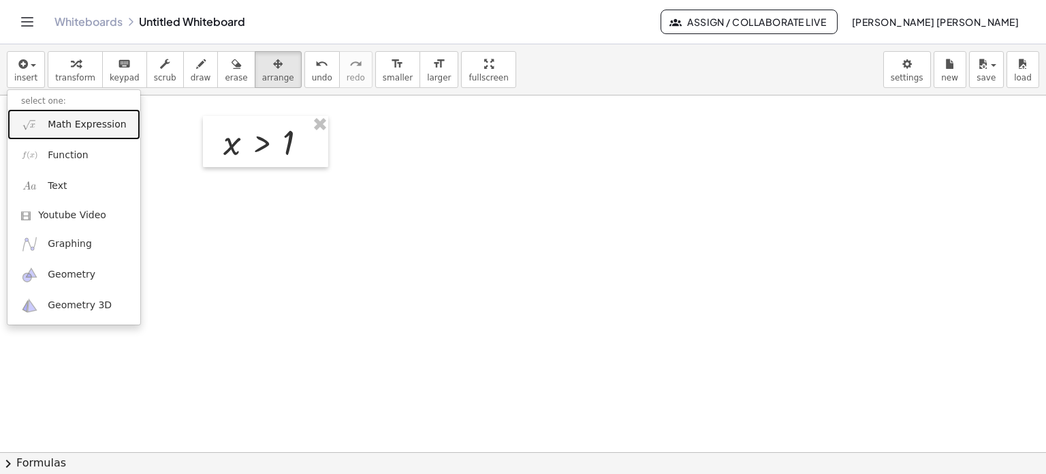
click at [91, 131] on link "Math Expression" at bounding box center [73, 124] width 133 height 31
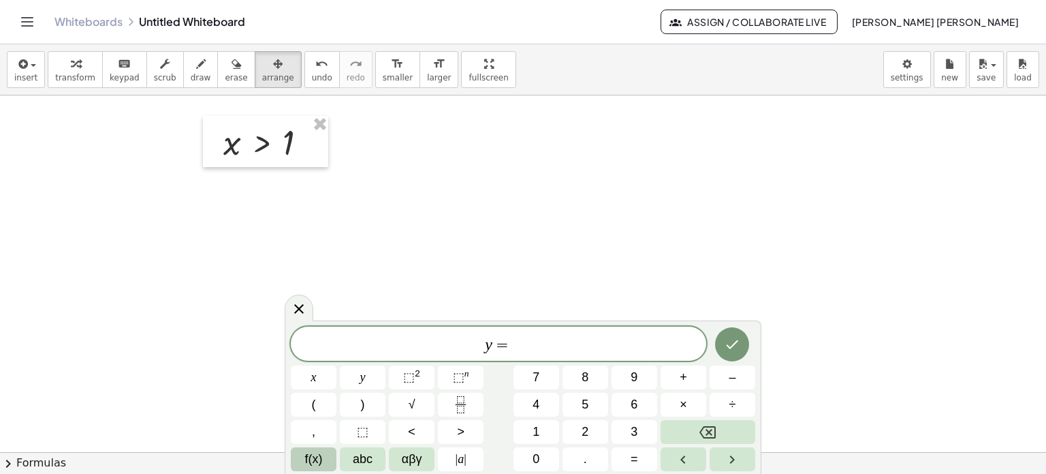
click at [327, 456] on button "f(x)" at bounding box center [314, 459] width 46 height 24
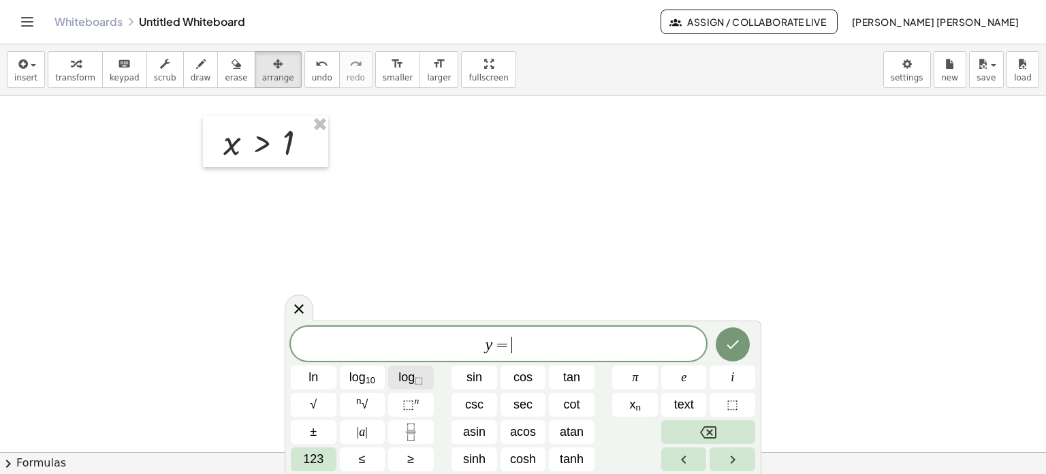
click at [407, 382] on span "log ⬚" at bounding box center [411, 377] width 25 height 18
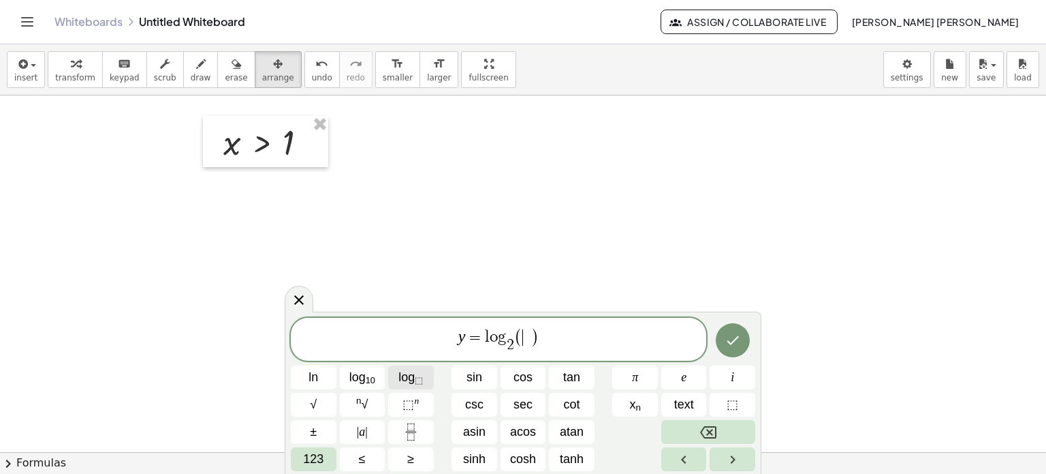
click at [407, 382] on span "log ⬚" at bounding box center [411, 377] width 25 height 18
click at [743, 345] on button "Done" at bounding box center [733, 339] width 34 height 34
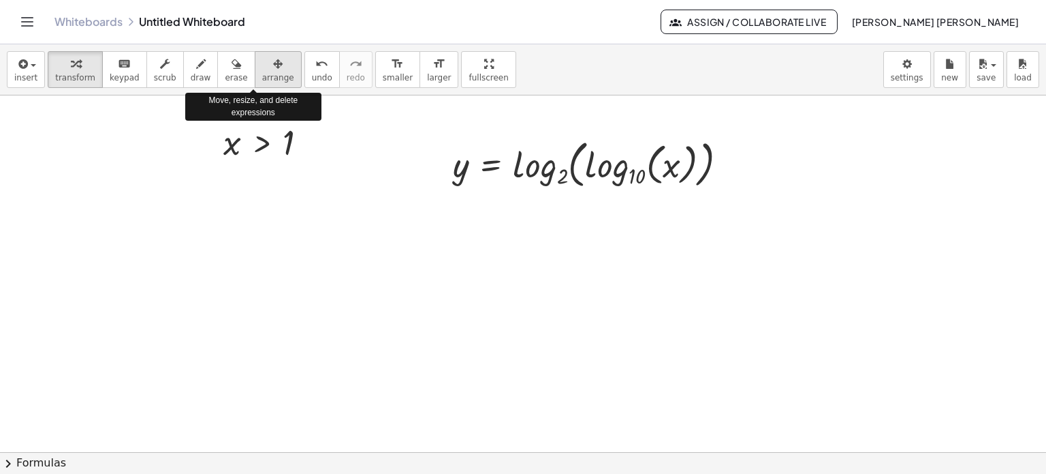
click at [262, 76] on span "arrange" at bounding box center [278, 78] width 32 height 10
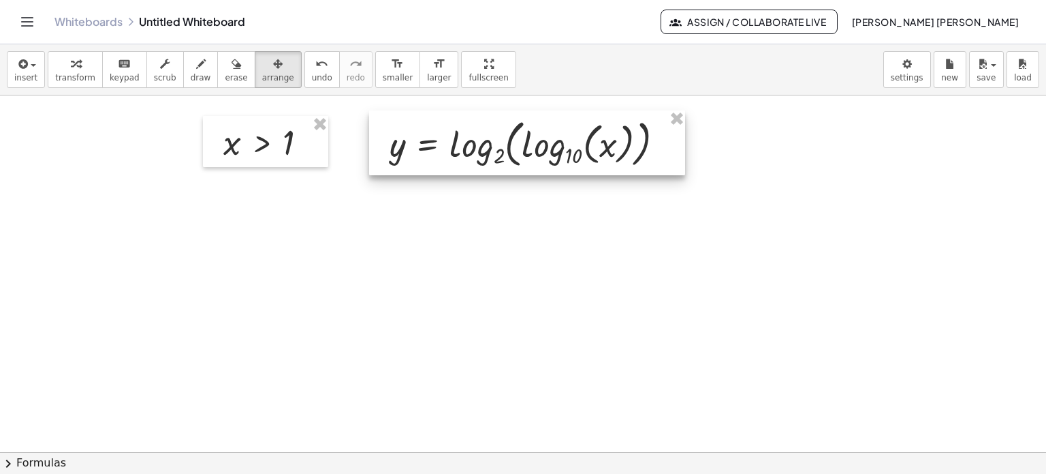
drag, startPoint x: 572, startPoint y: 159, endPoint x: 509, endPoint y: 138, distance: 66.6
click at [509, 138] on div at bounding box center [527, 142] width 316 height 65
click at [31, 67] on div "button" at bounding box center [25, 63] width 23 height 16
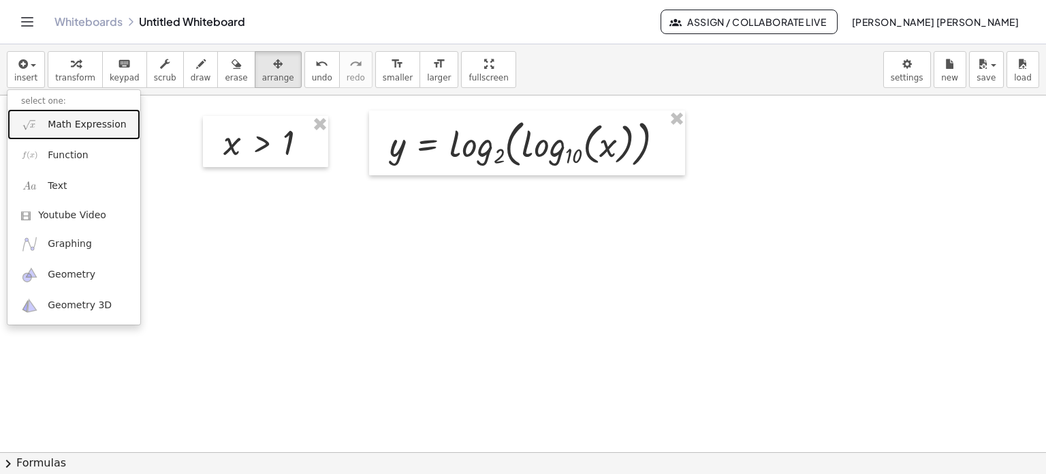
click at [52, 118] on span "Math Expression" at bounding box center [87, 125] width 78 height 14
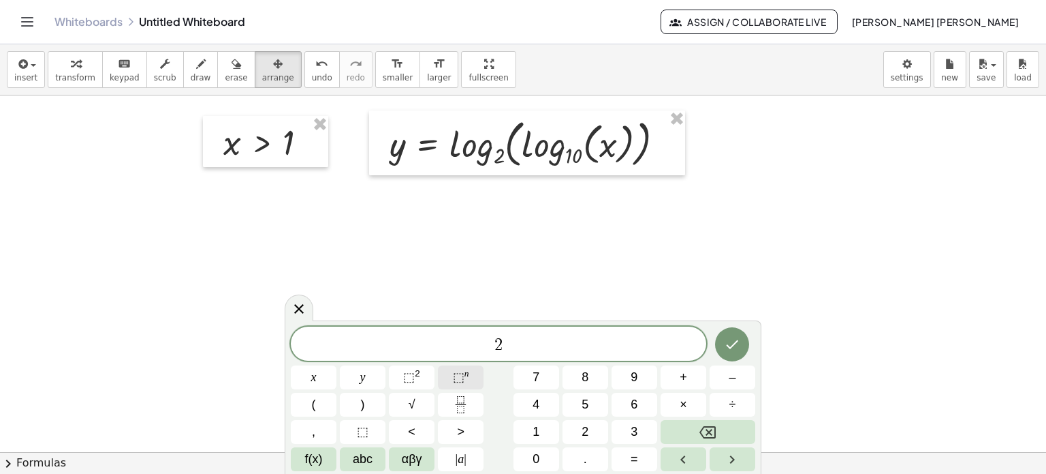
click at [450, 373] on button "⬚ n" at bounding box center [461, 377] width 46 height 24
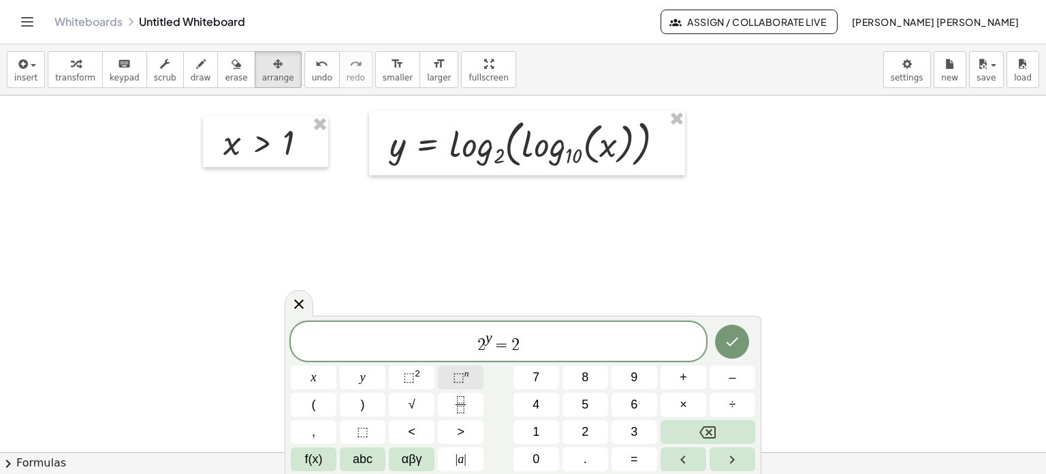
click at [466, 383] on span "⬚ n" at bounding box center [461, 377] width 16 height 18
click at [330, 461] on button "f(x)" at bounding box center [314, 459] width 46 height 24
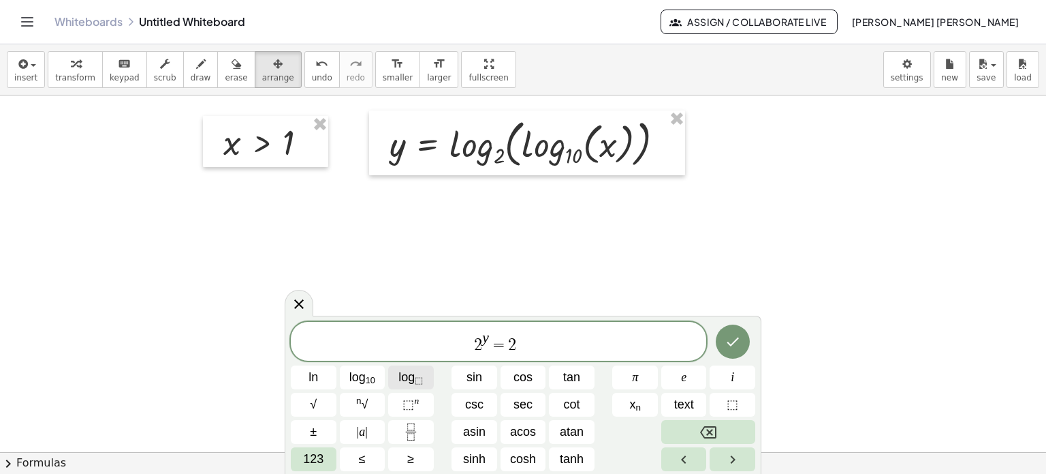
click at [403, 384] on span "log ⬚" at bounding box center [411, 377] width 25 height 18
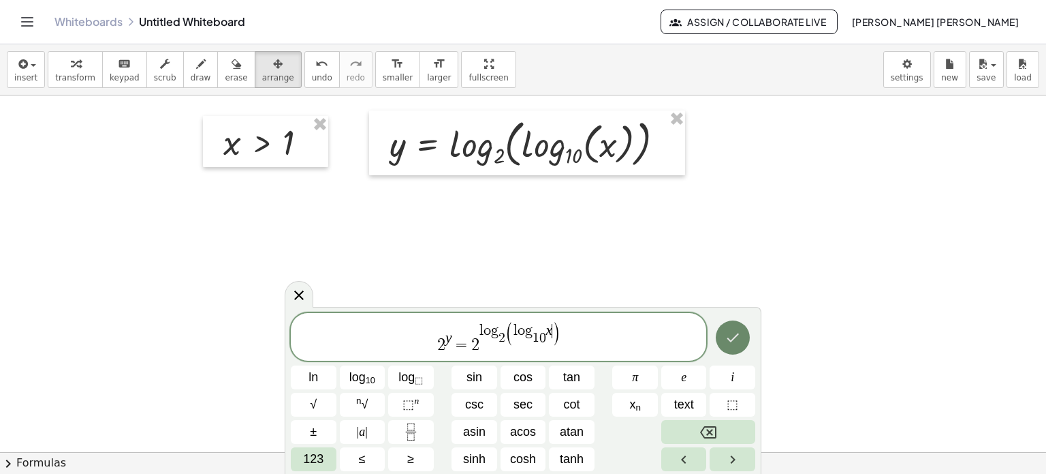
click at [728, 340] on icon "Done" at bounding box center [733, 337] width 16 height 16
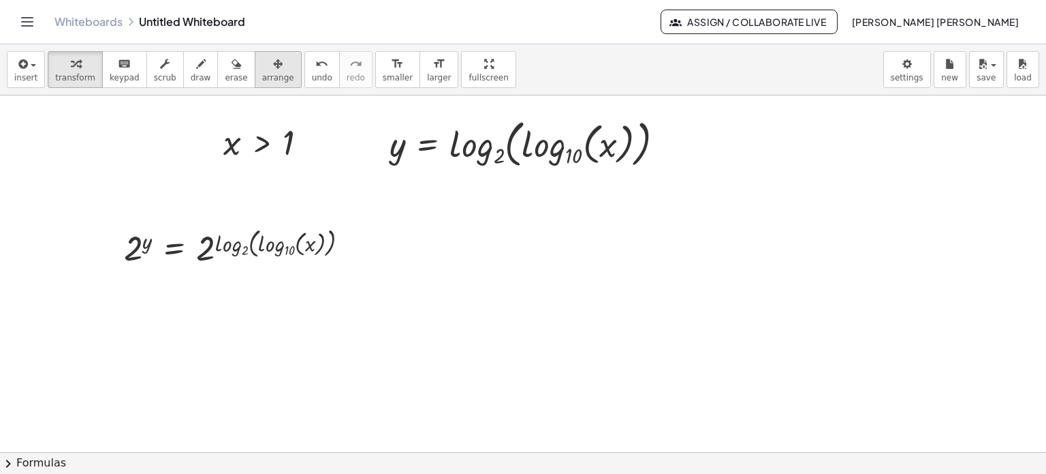
click at [262, 70] on div "button" at bounding box center [278, 63] width 32 height 16
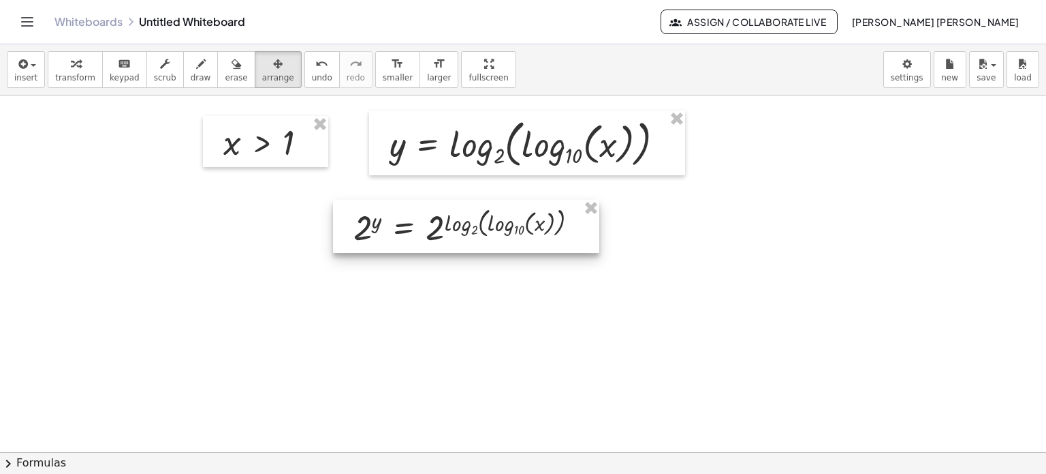
drag, startPoint x: 269, startPoint y: 246, endPoint x: 499, endPoint y: 226, distance: 230.5
click at [499, 226] on div at bounding box center [466, 226] width 266 height 53
click at [80, 57] on div "button" at bounding box center [75, 63] width 40 height 16
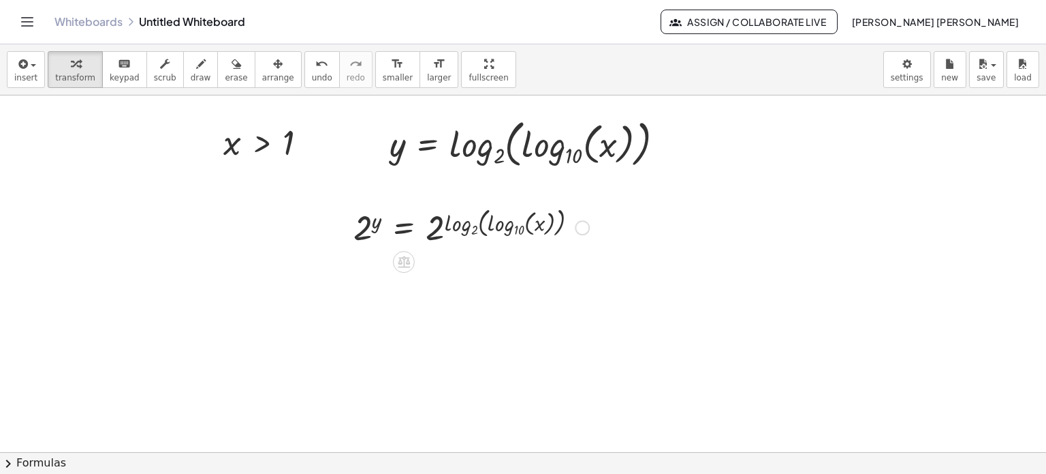
click at [441, 226] on div at bounding box center [471, 226] width 249 height 46
drag, startPoint x: 461, startPoint y: 225, endPoint x: 430, endPoint y: 230, distance: 31.7
click at [430, 230] on div at bounding box center [471, 226] width 249 height 46
drag, startPoint x: 432, startPoint y: 234, endPoint x: 465, endPoint y: 222, distance: 35.3
click at [465, 222] on div at bounding box center [471, 226] width 249 height 46
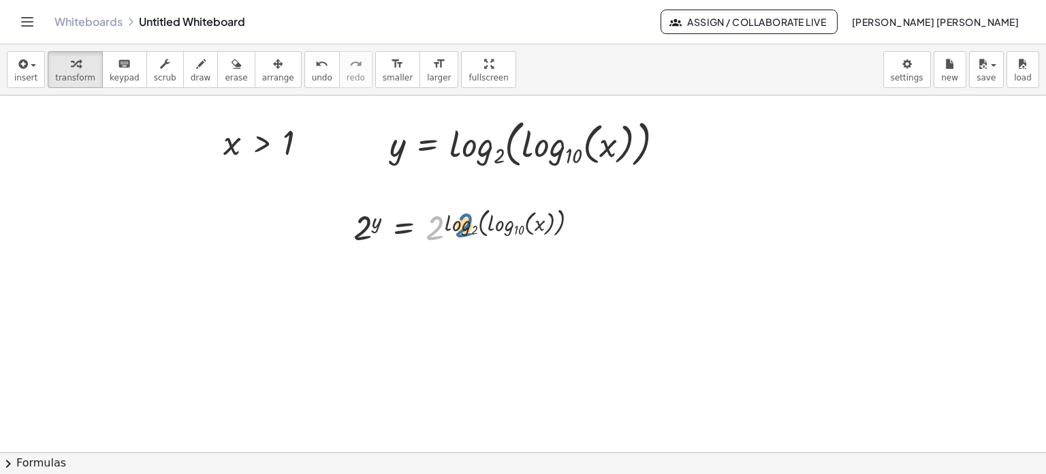
drag, startPoint x: 438, startPoint y: 226, endPoint x: 470, endPoint y: 223, distance: 32.2
click at [470, 223] on div at bounding box center [471, 226] width 249 height 46
drag, startPoint x: 460, startPoint y: 224, endPoint x: 429, endPoint y: 228, distance: 31.6
click at [429, 228] on div at bounding box center [471, 226] width 249 height 46
drag, startPoint x: 427, startPoint y: 230, endPoint x: 460, endPoint y: 225, distance: 33.0
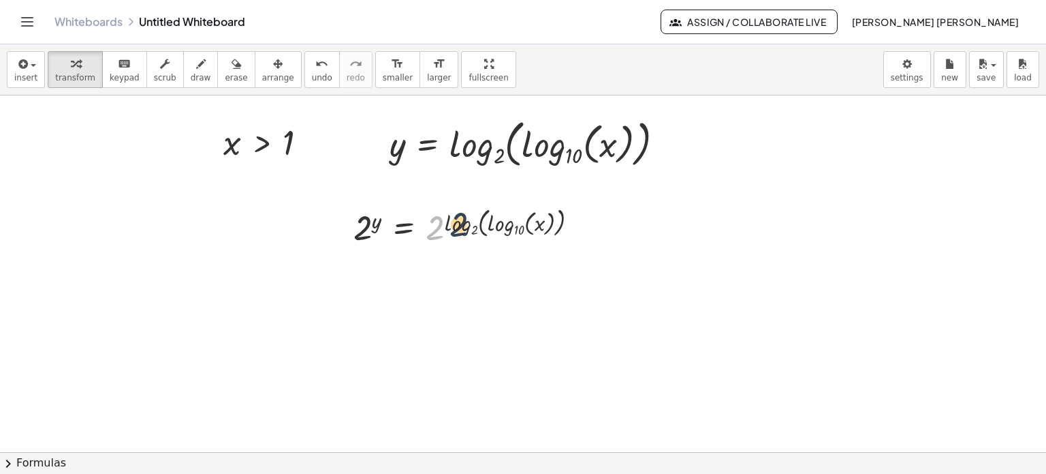
click at [460, 225] on div at bounding box center [471, 226] width 249 height 46
drag, startPoint x: 360, startPoint y: 232, endPoint x: 380, endPoint y: 224, distance: 21.8
click at [380, 224] on div at bounding box center [471, 226] width 249 height 46
click at [454, 225] on div at bounding box center [471, 226] width 249 height 46
click at [454, 225] on div at bounding box center [458, 226] width 223 height 52
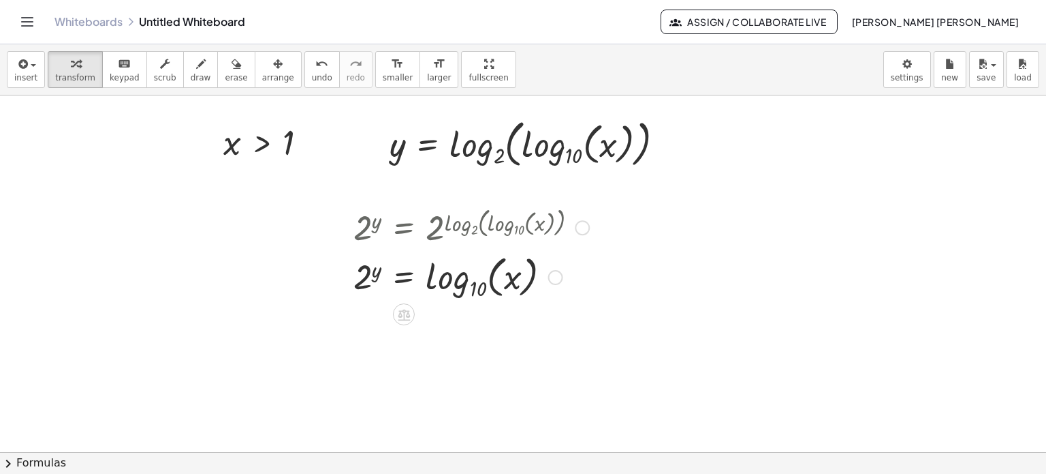
click at [433, 277] on div at bounding box center [471, 275] width 249 height 52
click at [507, 277] on div at bounding box center [471, 275] width 249 height 52
click at [465, 283] on div at bounding box center [471, 275] width 249 height 52
click at [422, 281] on div at bounding box center [471, 275] width 249 height 52
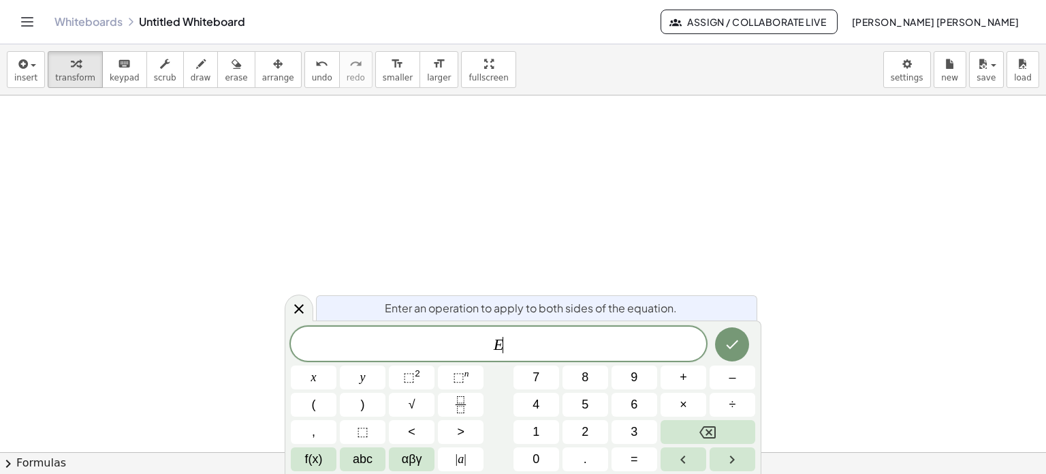
scroll to position [136, 0]
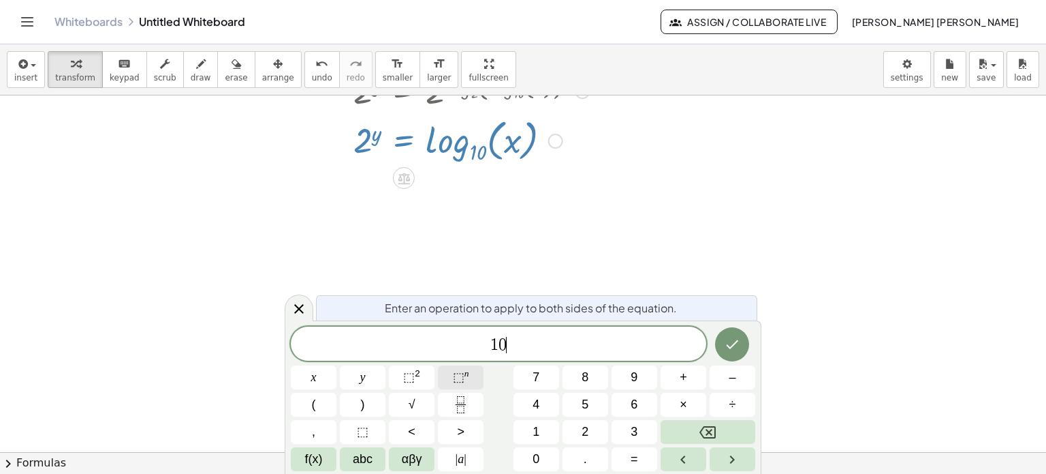
click at [465, 384] on span "⬚ n" at bounding box center [461, 377] width 16 height 18
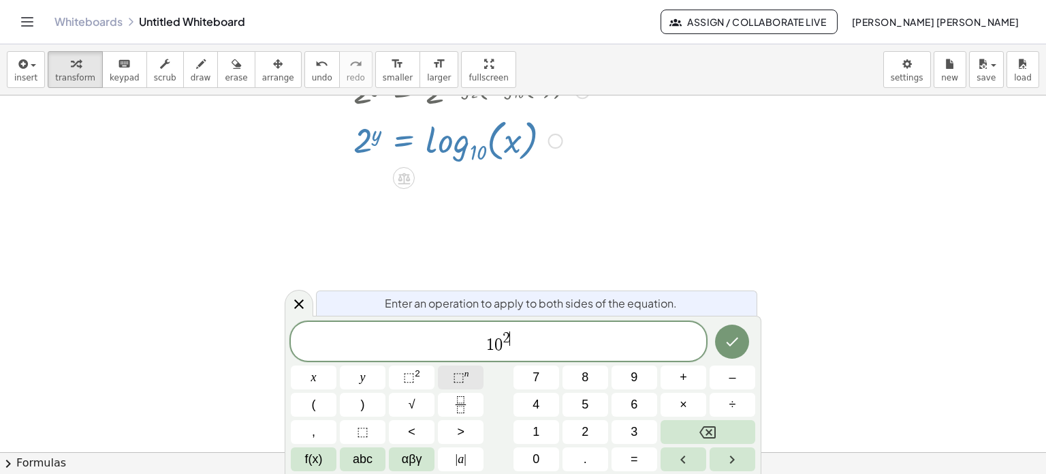
click at [465, 384] on span "⬚ n" at bounding box center [461, 377] width 16 height 18
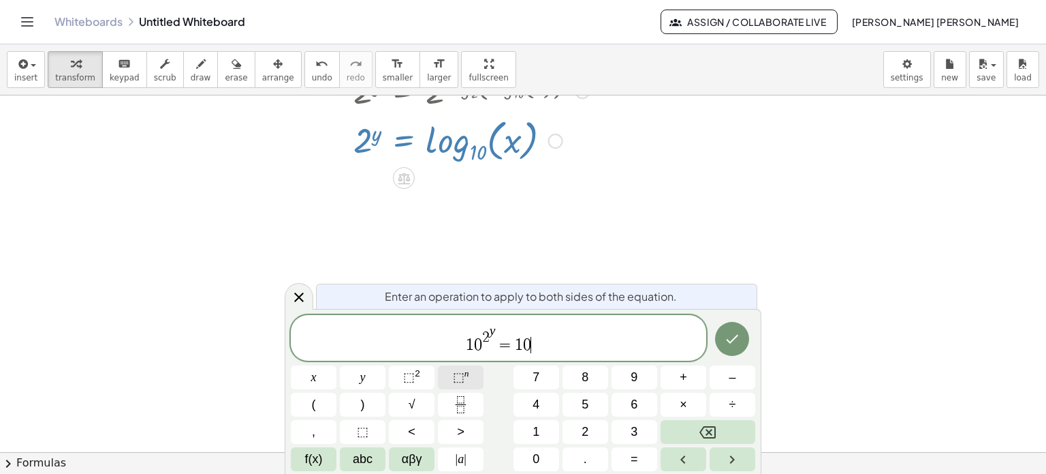
click at [465, 384] on span "⬚ n" at bounding box center [461, 377] width 16 height 18
click at [320, 455] on span "f(x)" at bounding box center [314, 459] width 18 height 18
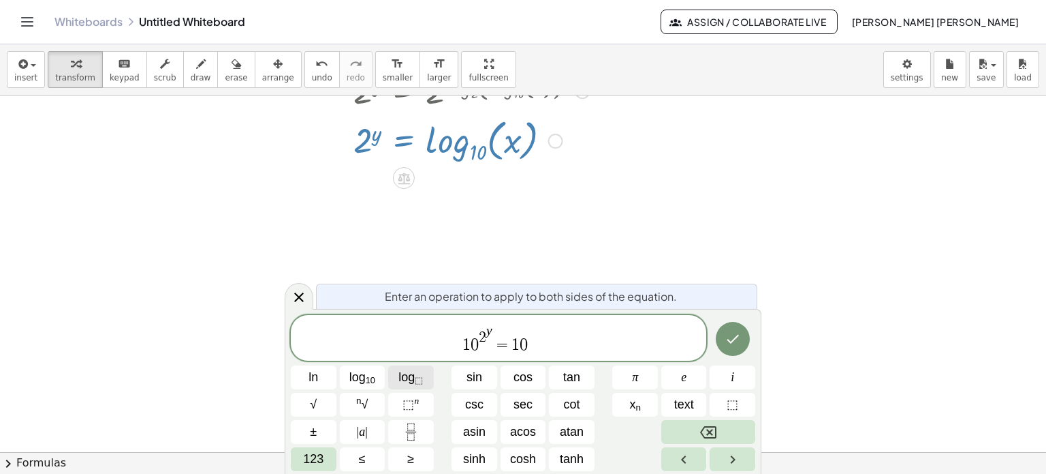
click at [405, 379] on span "log ⬚" at bounding box center [411, 377] width 25 height 18
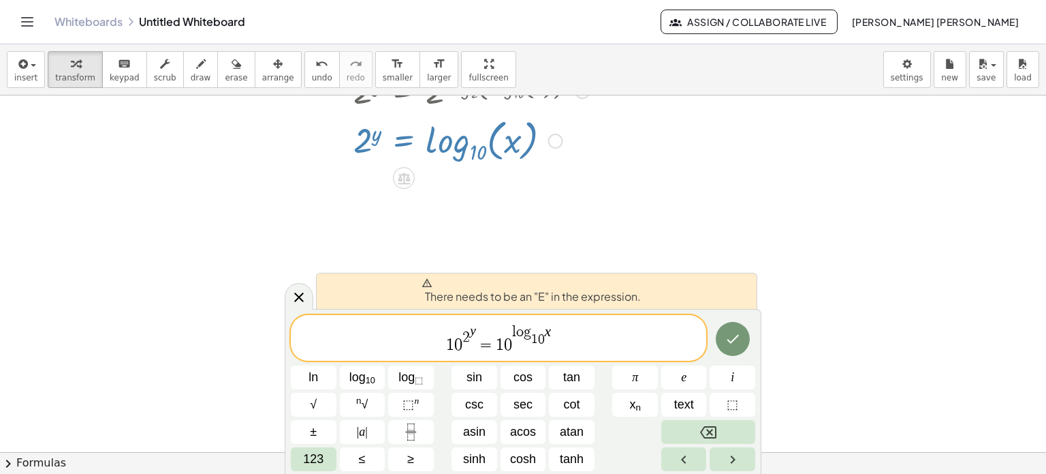
click at [425, 285] on icon at bounding box center [427, 282] width 11 height 11
click at [447, 295] on span "There needs to be an "E" in the expression." at bounding box center [531, 290] width 219 height 27
click at [548, 310] on div "There needs to be an "E" in the expression. 1 0 2 y = 1 0 l o g 1 0 ​ x ln log …" at bounding box center [523, 391] width 477 height 165
click at [444, 348] on span "​ 1 0 2 y = 1 0 l o g 1 0 ​ x" at bounding box center [499, 338] width 416 height 31
click at [674, 382] on button "e" at bounding box center [685, 377] width 46 height 24
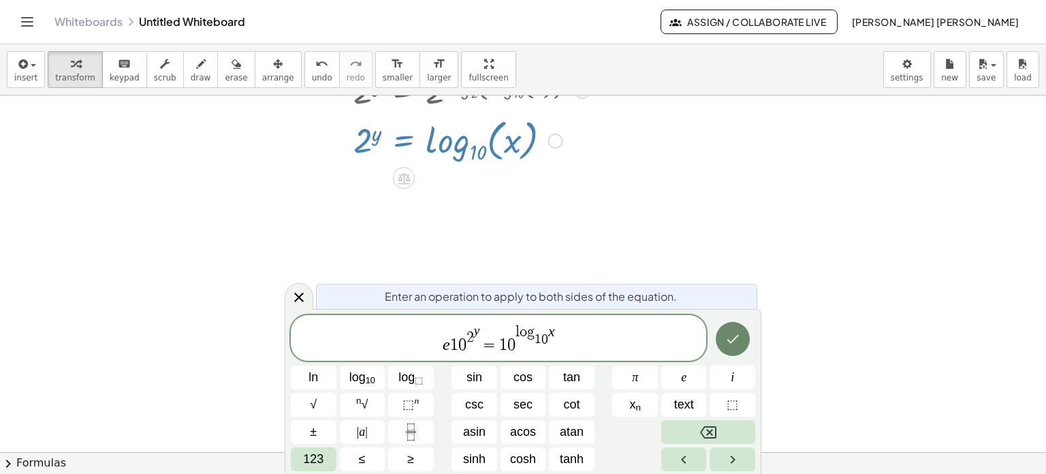
click at [726, 345] on icon "Done" at bounding box center [733, 338] width 16 height 16
click at [747, 339] on button "Done" at bounding box center [733, 339] width 34 height 34
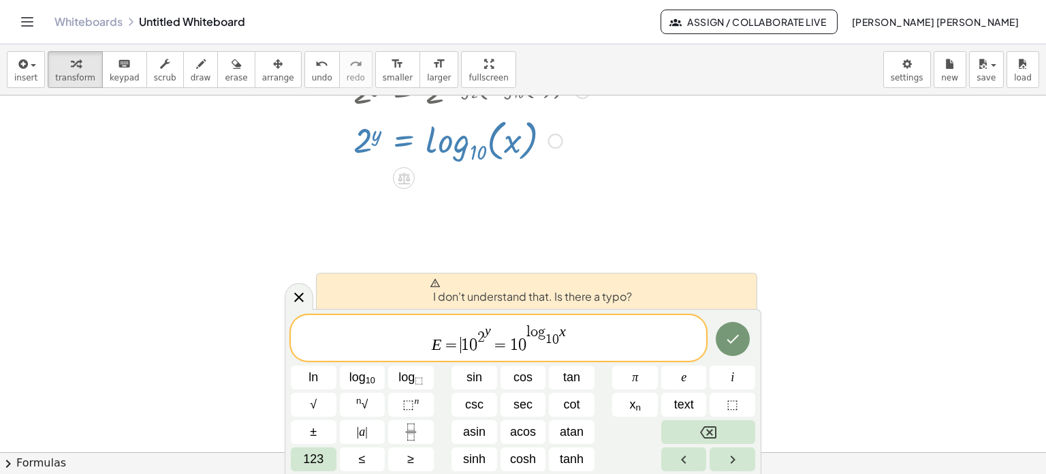
click at [463, 344] on span "1" at bounding box center [465, 345] width 8 height 16
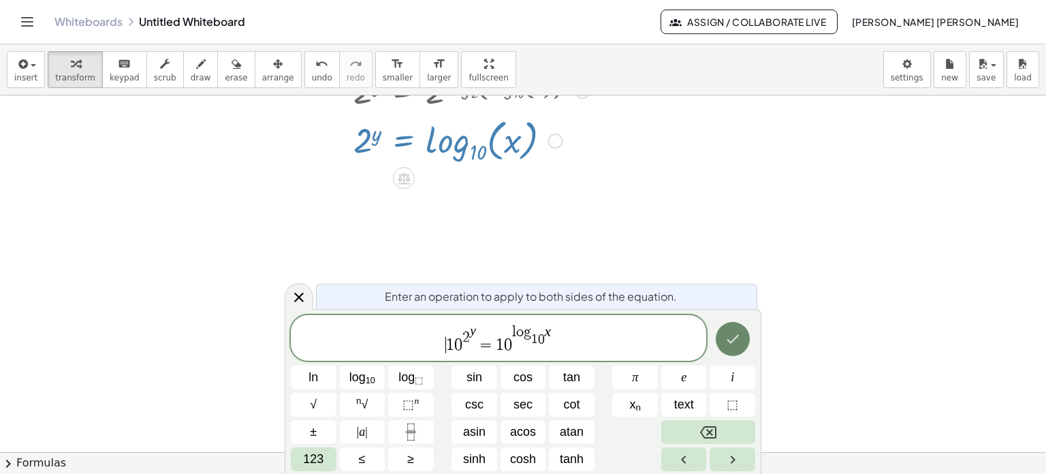
click at [734, 342] on icon "Done" at bounding box center [733, 338] width 16 height 16
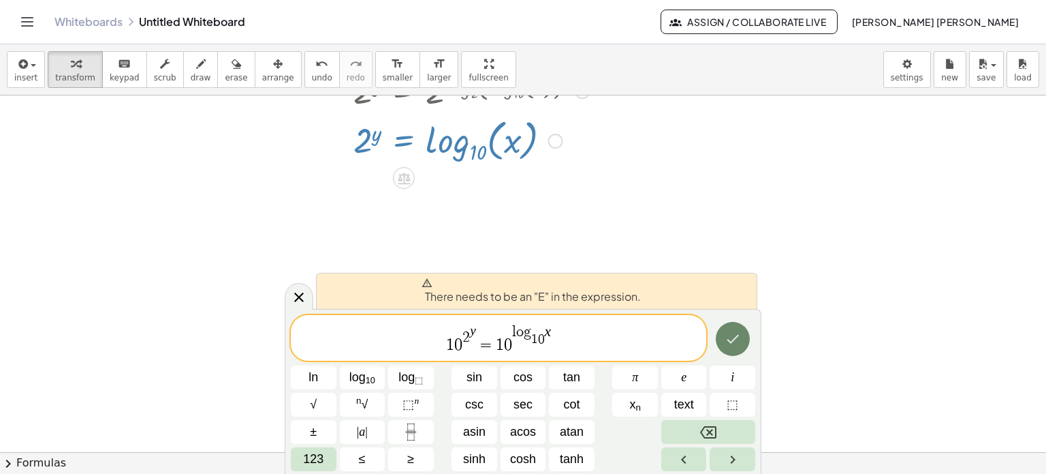
click at [734, 342] on icon "Done" at bounding box center [733, 338] width 16 height 16
click at [521, 333] on var "o" at bounding box center [519, 331] width 7 height 15
click at [304, 296] on icon at bounding box center [299, 297] width 16 height 16
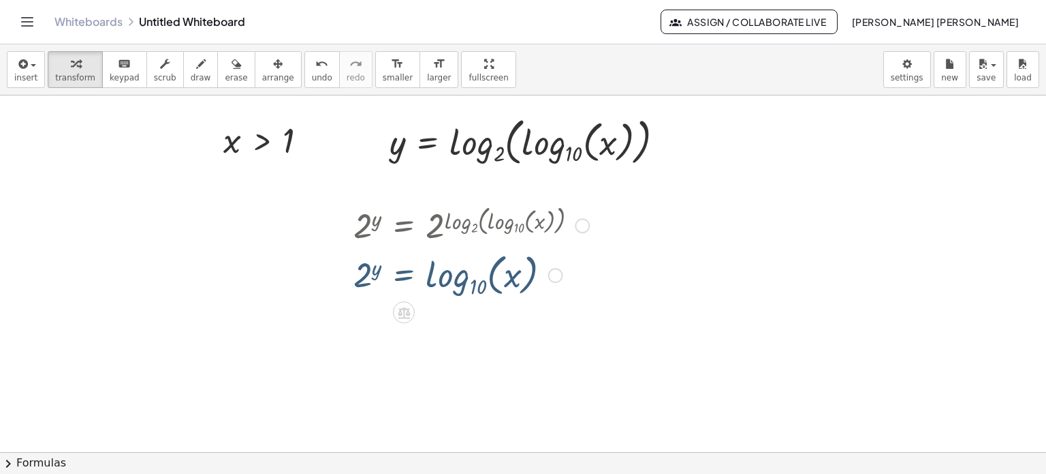
scroll to position [0, 0]
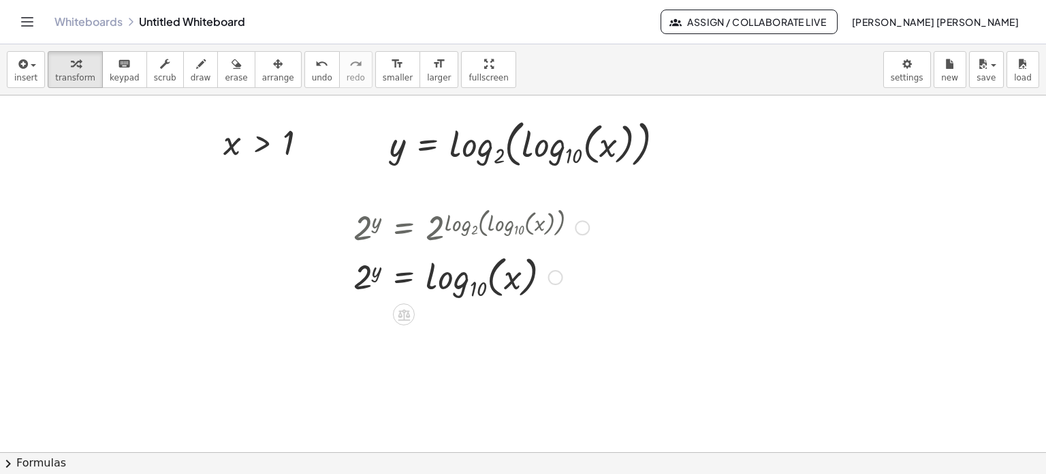
click at [440, 281] on div at bounding box center [471, 275] width 249 height 52
click at [361, 269] on div at bounding box center [471, 275] width 249 height 52
click at [474, 275] on div at bounding box center [471, 275] width 249 height 52
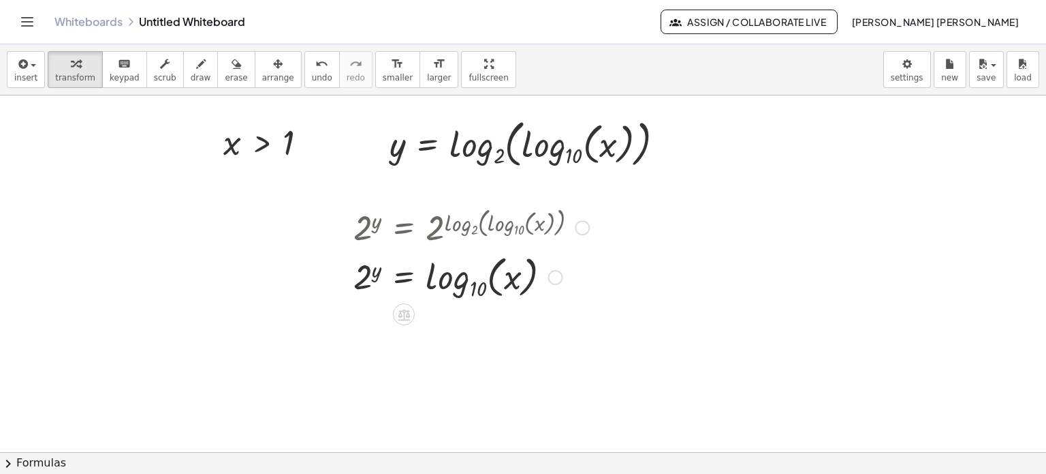
click at [512, 283] on div at bounding box center [471, 275] width 249 height 52
drag, startPoint x: 455, startPoint y: 283, endPoint x: 417, endPoint y: 301, distance: 42.1
click at [417, 301] on div at bounding box center [471, 275] width 249 height 52
click at [455, 289] on div at bounding box center [471, 275] width 249 height 52
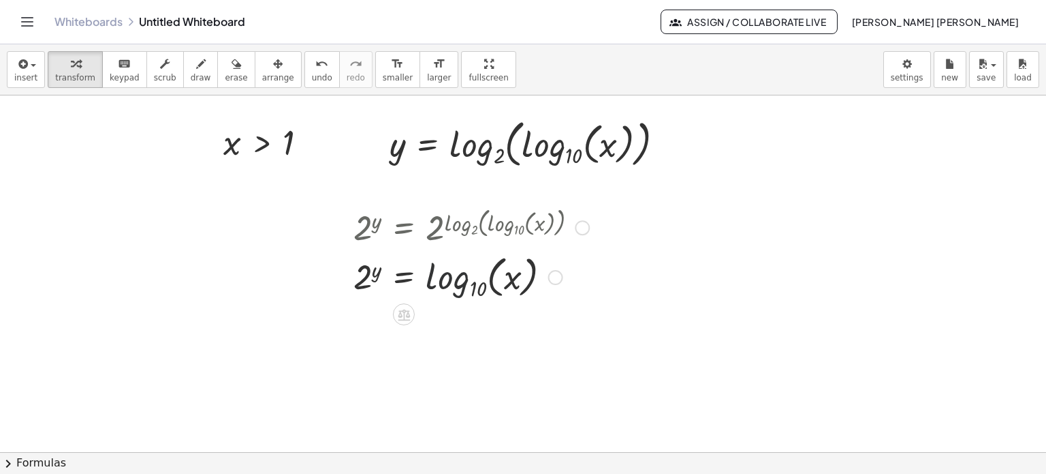
click at [479, 285] on div at bounding box center [471, 275] width 249 height 52
click at [442, 279] on div at bounding box center [471, 275] width 249 height 52
click at [440, 279] on div at bounding box center [471, 275] width 249 height 52
click at [435, 273] on div at bounding box center [471, 275] width 249 height 52
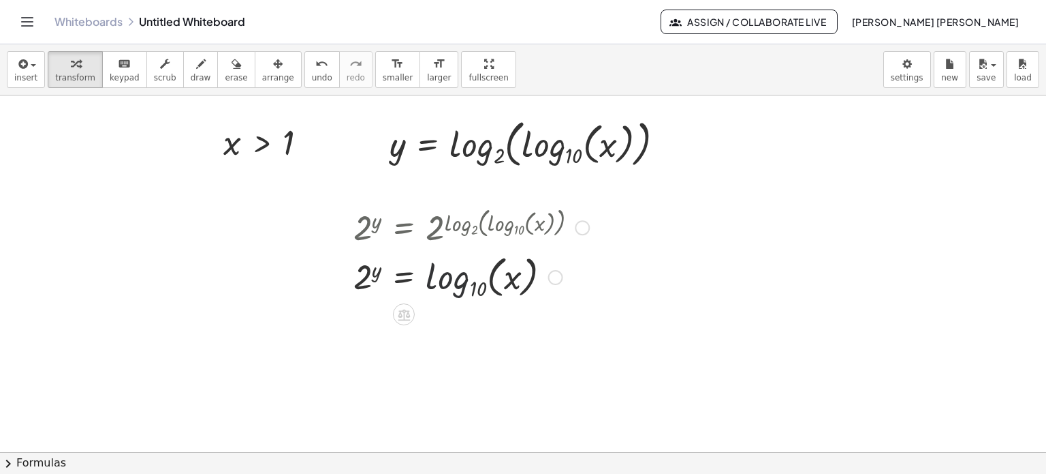
click at [435, 273] on div at bounding box center [471, 275] width 249 height 52
click at [446, 228] on div at bounding box center [471, 226] width 249 height 46
click at [557, 277] on div at bounding box center [555, 277] width 15 height 15
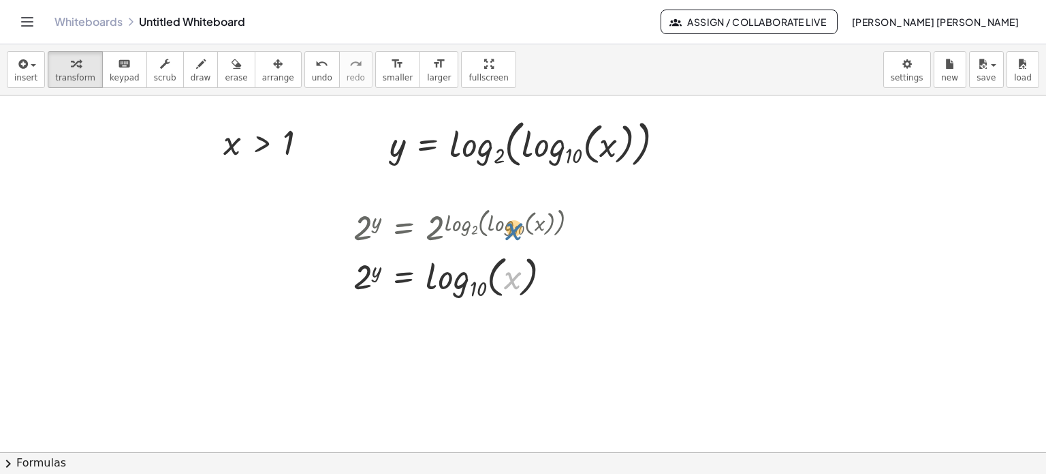
drag, startPoint x: 514, startPoint y: 285, endPoint x: 515, endPoint y: 236, distance: 49.8
click at [404, 228] on div "2 y = 2 log 2 ( , log 10 ( , x ) ) x 2 y = log 10 ( , x ) Transform line Copy l…" at bounding box center [404, 228] width 0 height 0
drag, startPoint x: 435, startPoint y: 282, endPoint x: 451, endPoint y: 249, distance: 37.2
click at [451, 249] on div at bounding box center [471, 275] width 249 height 52
click at [273, 67] on icon "button" at bounding box center [278, 64] width 10 height 16
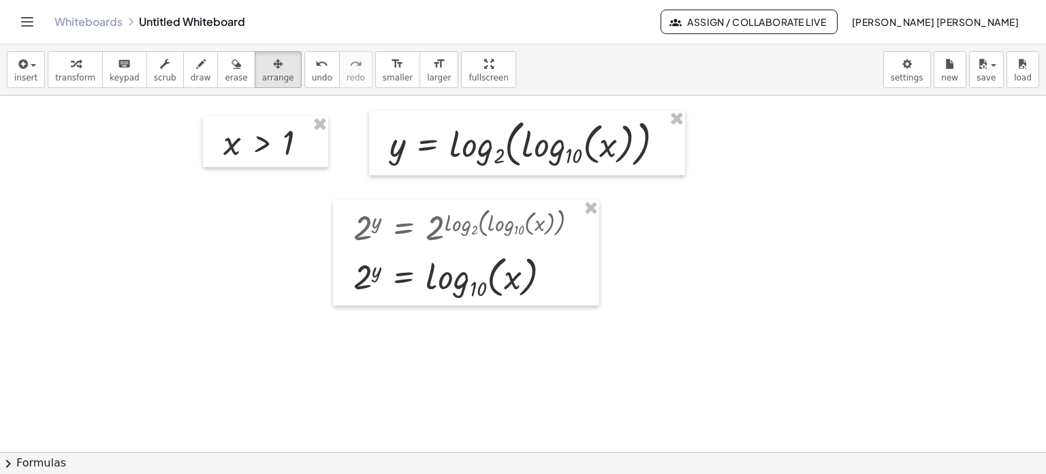
click at [273, 67] on icon "button" at bounding box center [278, 64] width 10 height 16
click at [25, 73] on span "insert" at bounding box center [25, 78] width 23 height 10
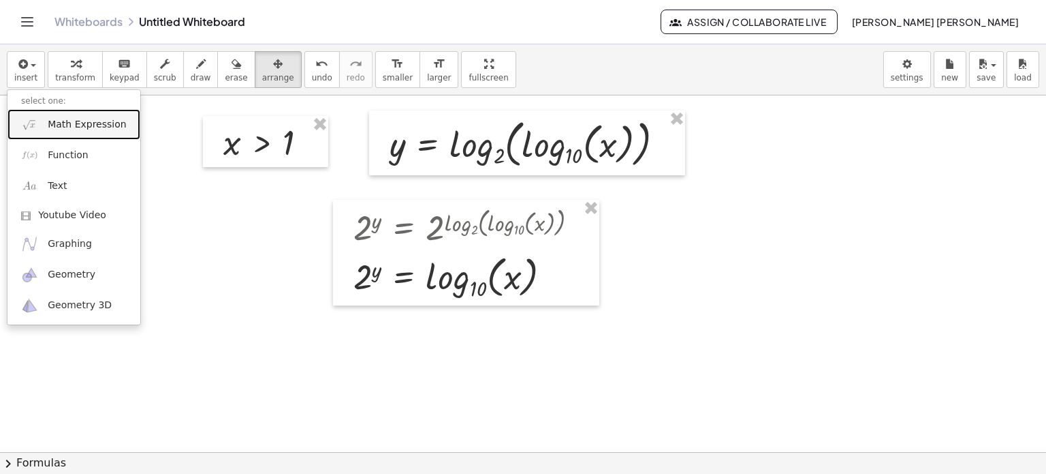
click at [60, 130] on span "Math Expression" at bounding box center [87, 125] width 78 height 14
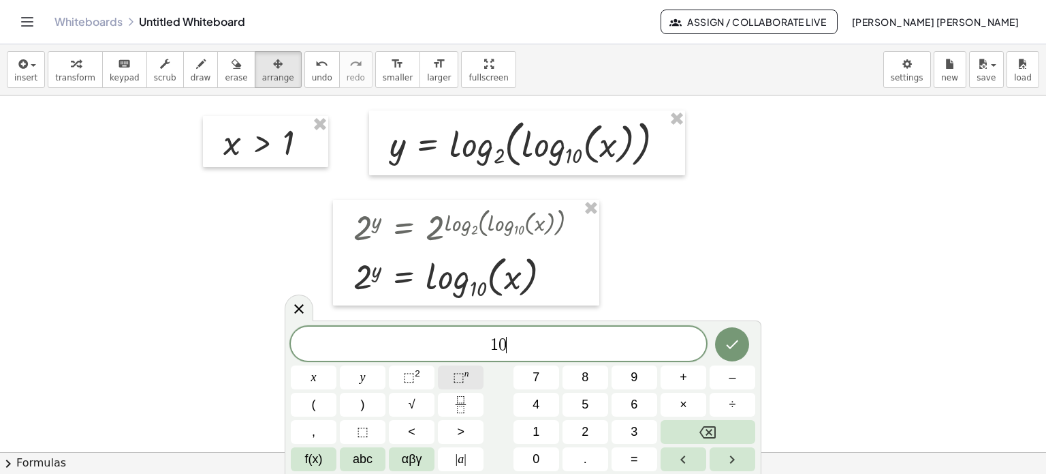
click at [454, 375] on span "⬚" at bounding box center [459, 377] width 12 height 14
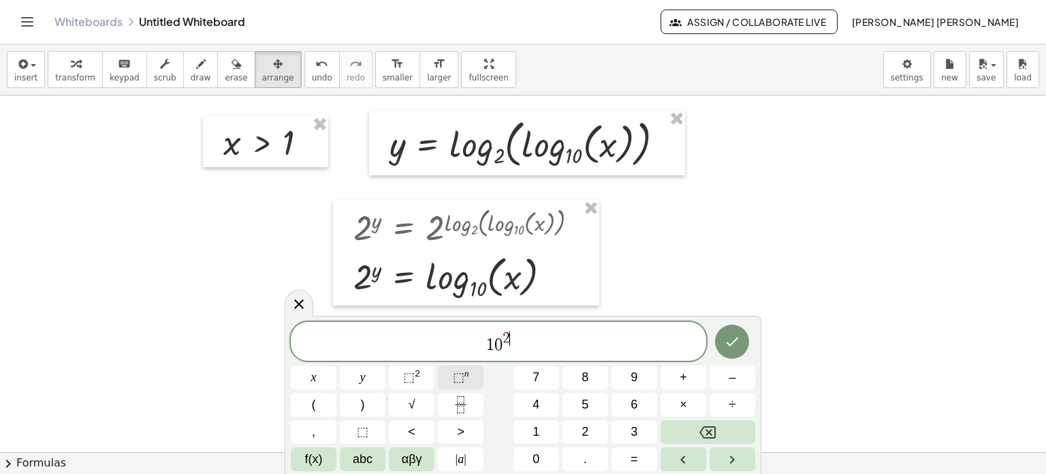
click at [454, 375] on span "⬚" at bounding box center [459, 377] width 12 height 14
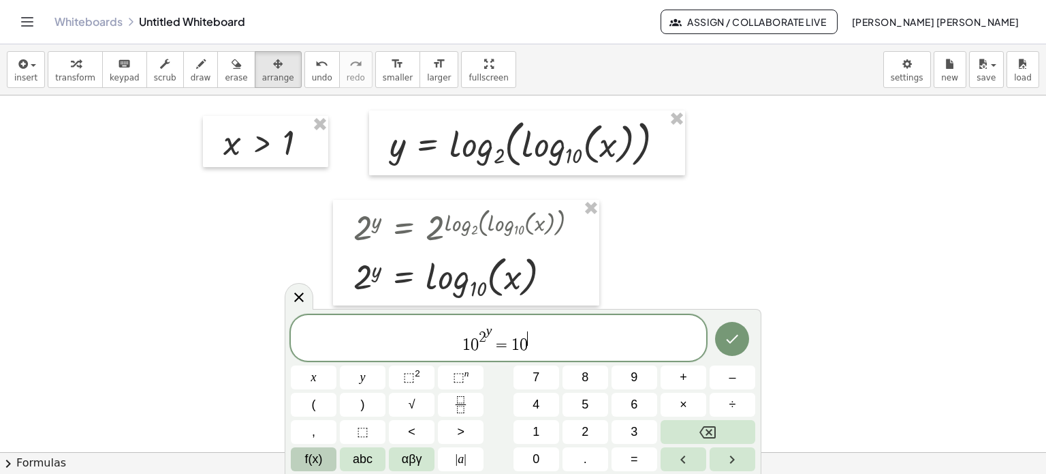
click at [294, 450] on button "f(x)" at bounding box center [314, 459] width 46 height 24
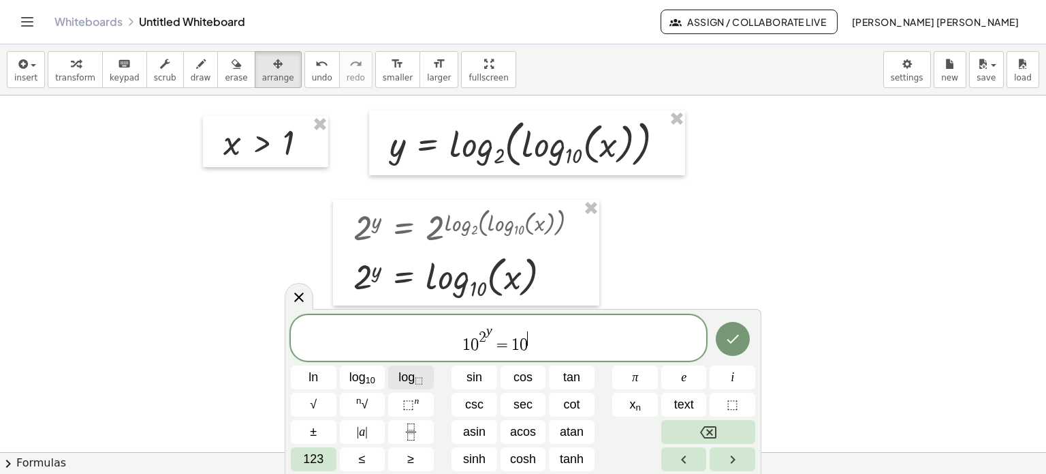
click at [421, 385] on span "log ⬚" at bounding box center [411, 377] width 25 height 18
click at [736, 345] on icon "Done" at bounding box center [733, 338] width 16 height 16
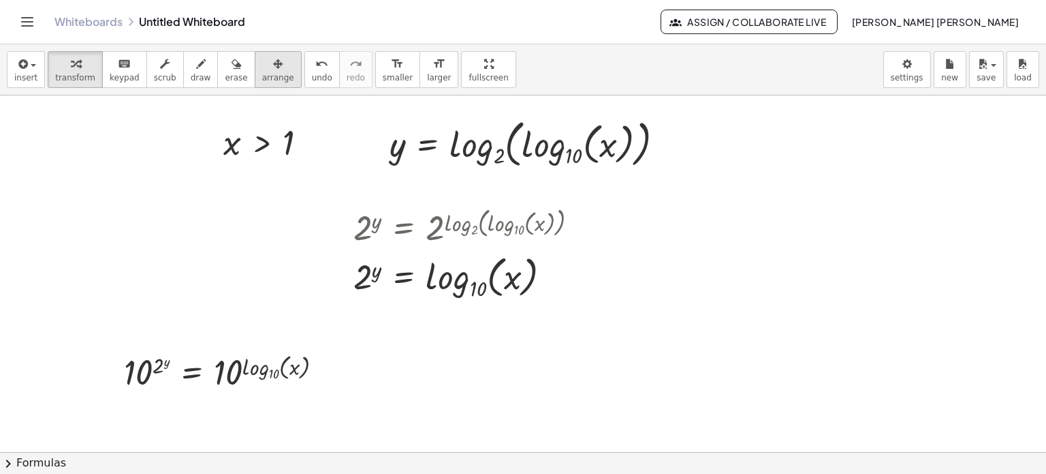
click at [262, 69] on div "button" at bounding box center [278, 63] width 32 height 16
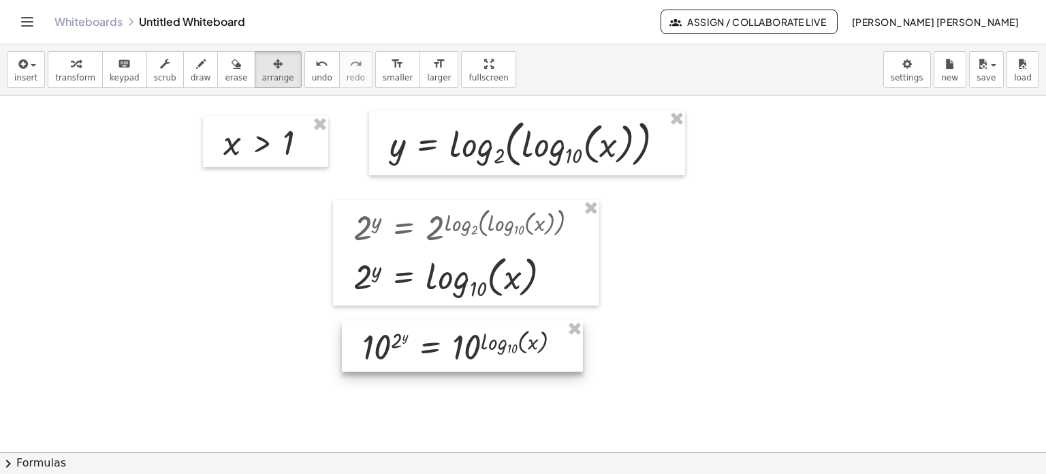
drag, startPoint x: 231, startPoint y: 371, endPoint x: 469, endPoint y: 345, distance: 239.1
click at [469, 345] on div at bounding box center [462, 346] width 241 height 52
click at [474, 344] on div at bounding box center [462, 346] width 241 height 52
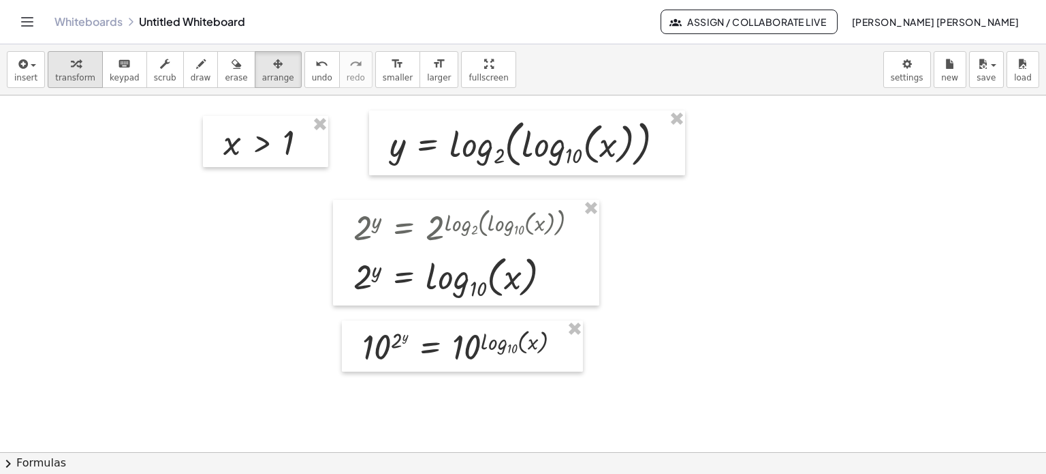
click at [80, 73] on span "transform" at bounding box center [75, 78] width 40 height 10
click at [486, 343] on div at bounding box center [468, 346] width 224 height 45
click at [431, 347] on div "10 ( 2 y ) = 10 log 10 ( , x )" at bounding box center [431, 347] width 0 height 0
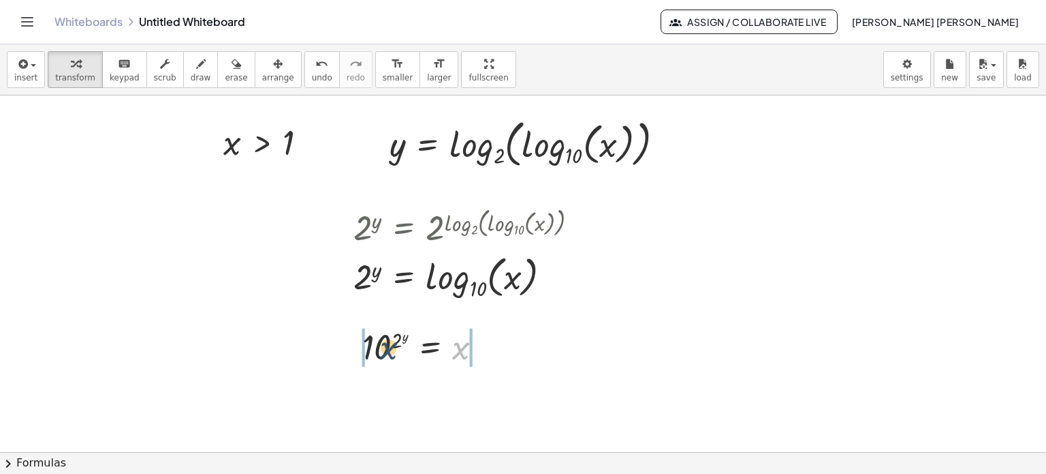
drag, startPoint x: 463, startPoint y: 354, endPoint x: 382, endPoint y: 354, distance: 81.1
click at [382, 354] on div at bounding box center [428, 346] width 145 height 45
click at [312, 78] on span "undo" at bounding box center [322, 78] width 20 height 10
drag, startPoint x: 459, startPoint y: 351, endPoint x: 368, endPoint y: 343, distance: 91.6
click at [368, 343] on div at bounding box center [428, 346] width 145 height 45
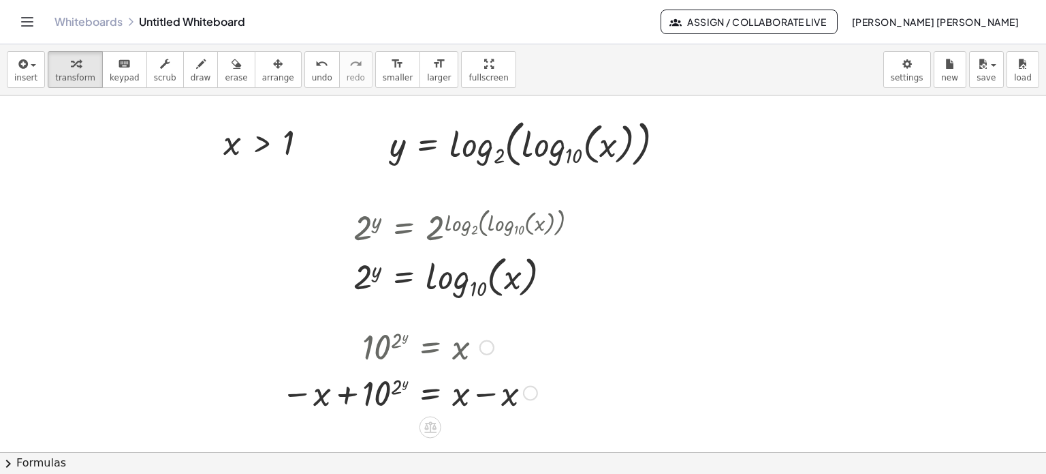
click at [485, 392] on div at bounding box center [410, 391] width 270 height 46
drag, startPoint x: 380, startPoint y: 394, endPoint x: 502, endPoint y: 394, distance: 122.0
click at [388, 400] on div at bounding box center [368, 391] width 342 height 45
click at [473, 394] on div at bounding box center [450, 391] width 189 height 45
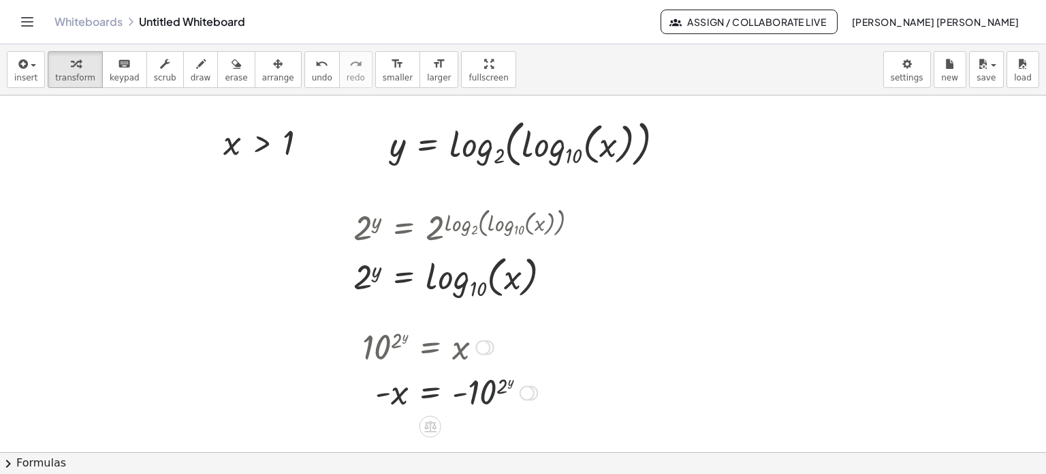
click at [473, 394] on div at bounding box center [450, 391] width 189 height 45
click at [399, 394] on div at bounding box center [450, 391] width 189 height 45
click at [379, 394] on div at bounding box center [450, 391] width 189 height 45
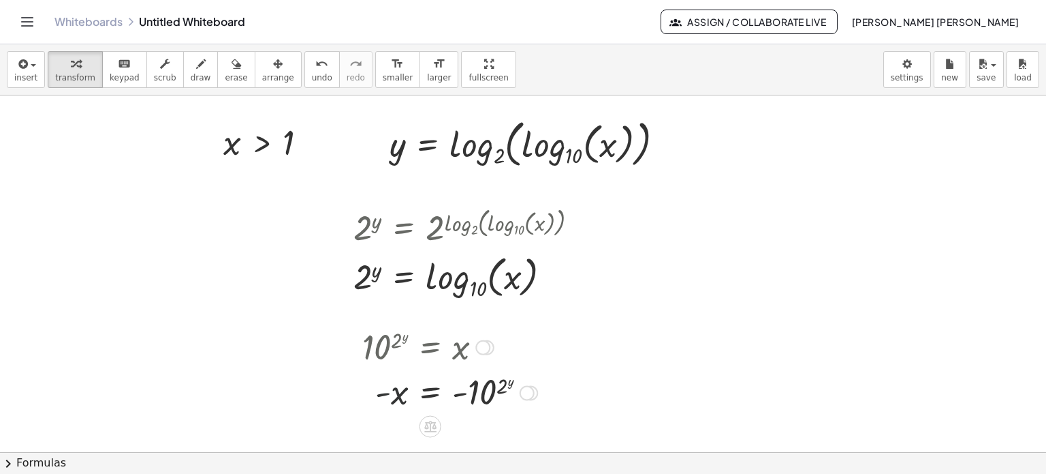
click at [471, 402] on div at bounding box center [450, 391] width 189 height 45
click at [528, 395] on div at bounding box center [527, 392] width 15 height 15
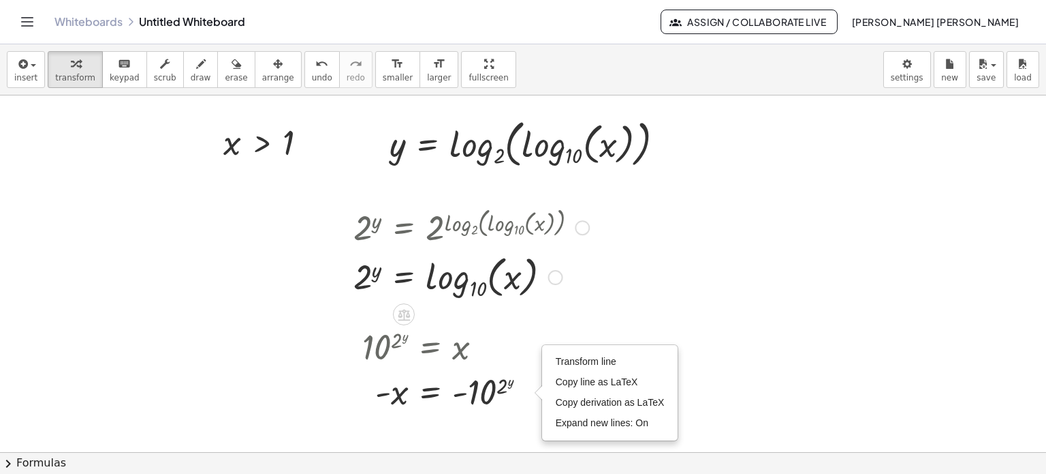
click at [594, 285] on div at bounding box center [471, 275] width 249 height 52
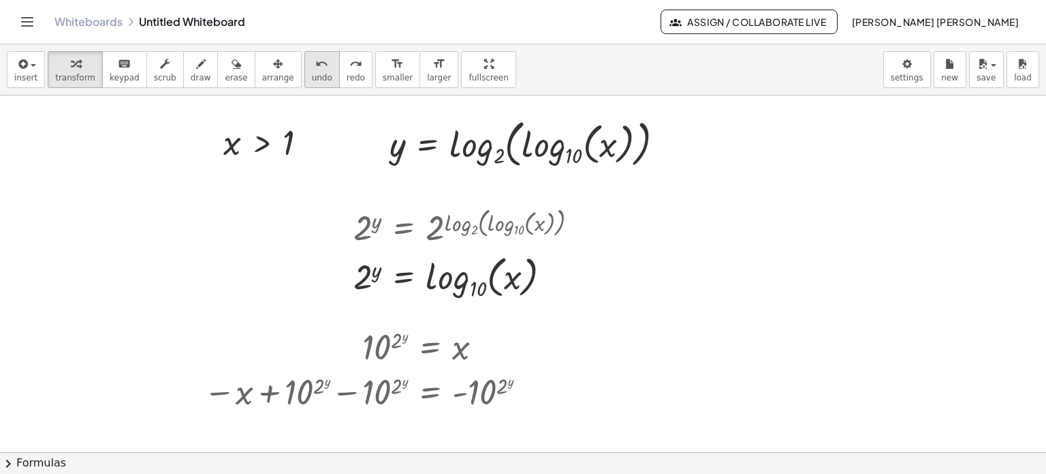
click at [312, 73] on span "undo" at bounding box center [322, 78] width 20 height 10
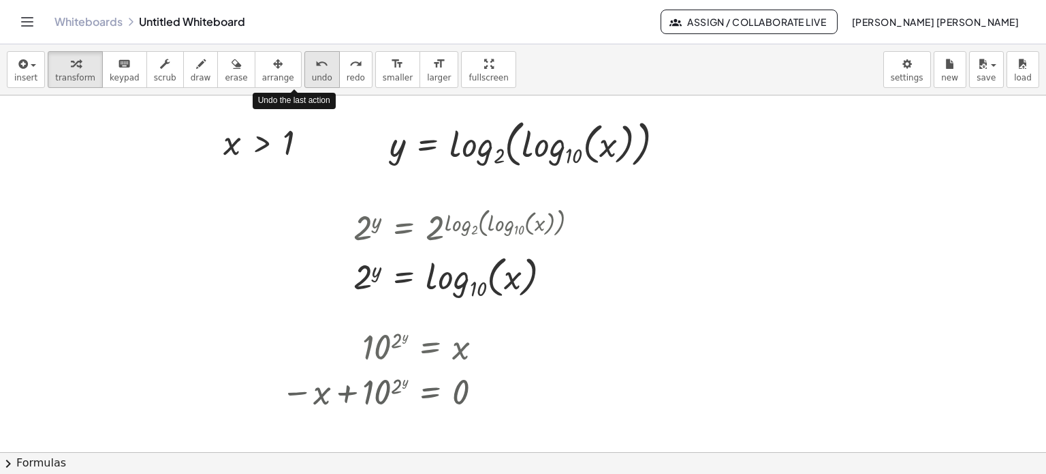
click at [312, 73] on span "undo" at bounding box center [322, 78] width 20 height 10
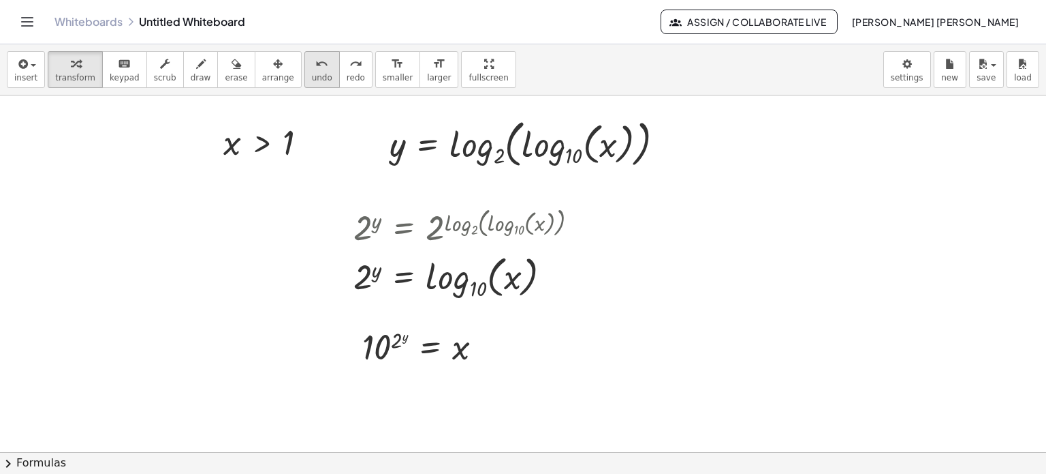
click at [312, 73] on span "undo" at bounding box center [322, 78] width 20 height 10
click at [305, 83] on button "undo undo" at bounding box center [322, 69] width 35 height 37
click at [508, 215] on div at bounding box center [471, 226] width 249 height 46
click at [497, 278] on div at bounding box center [471, 275] width 249 height 52
click at [429, 283] on div at bounding box center [471, 275] width 249 height 52
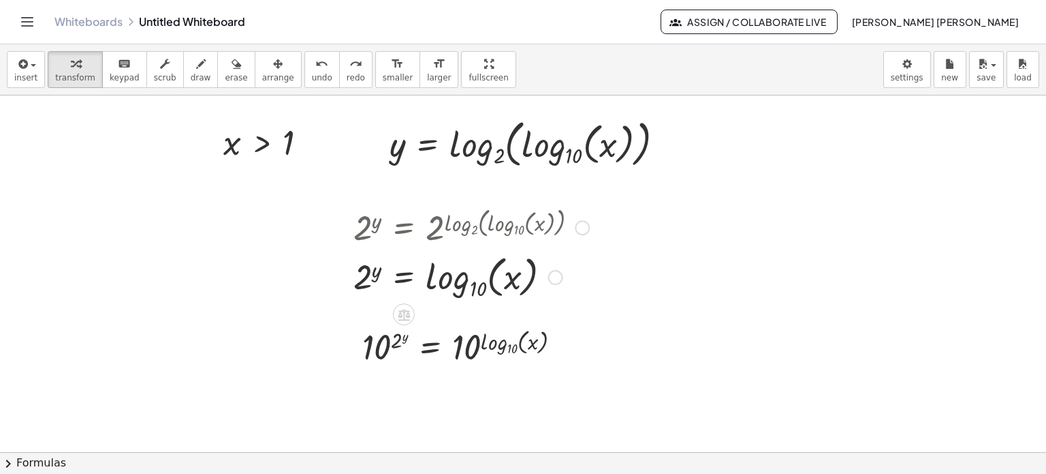
drag, startPoint x: 396, startPoint y: 262, endPoint x: 369, endPoint y: 277, distance: 30.5
click at [369, 277] on div at bounding box center [471, 275] width 249 height 52
click at [511, 264] on div at bounding box center [471, 275] width 249 height 52
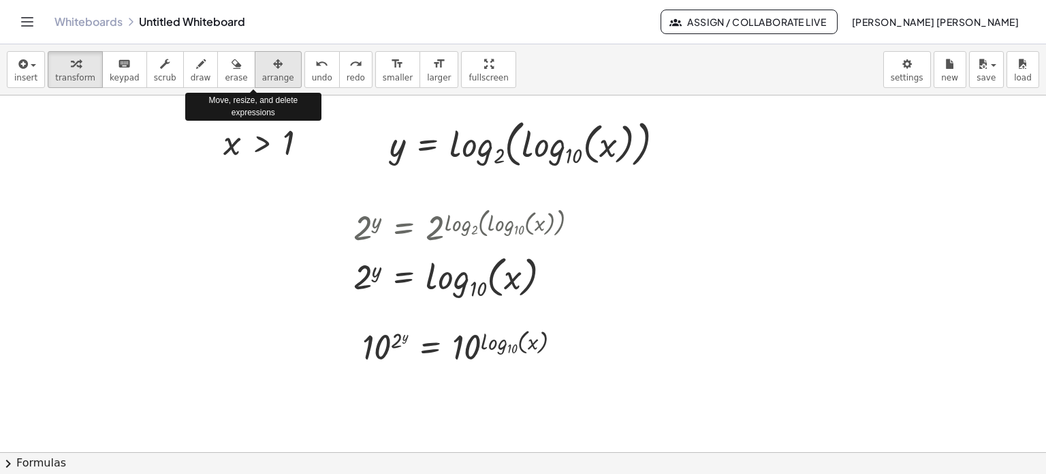
click at [262, 67] on div "button" at bounding box center [278, 63] width 32 height 16
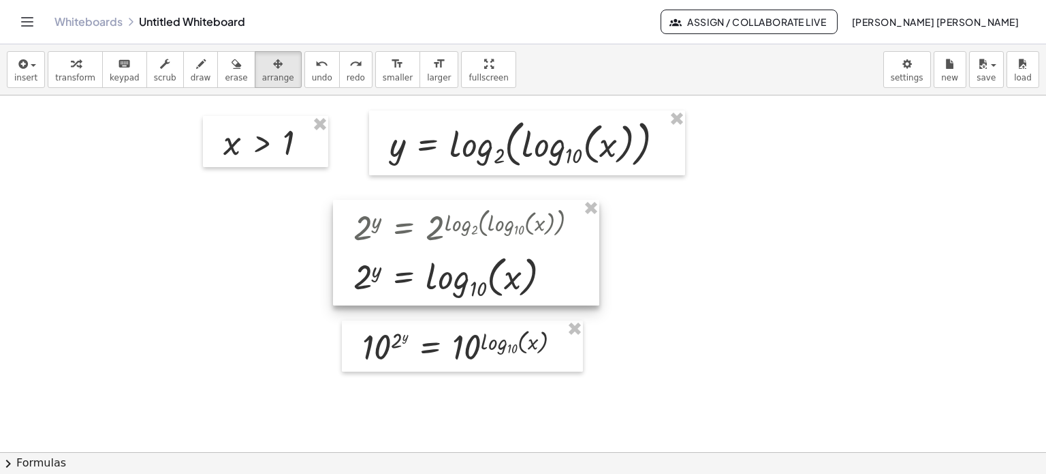
click at [463, 255] on div at bounding box center [466, 253] width 266 height 106
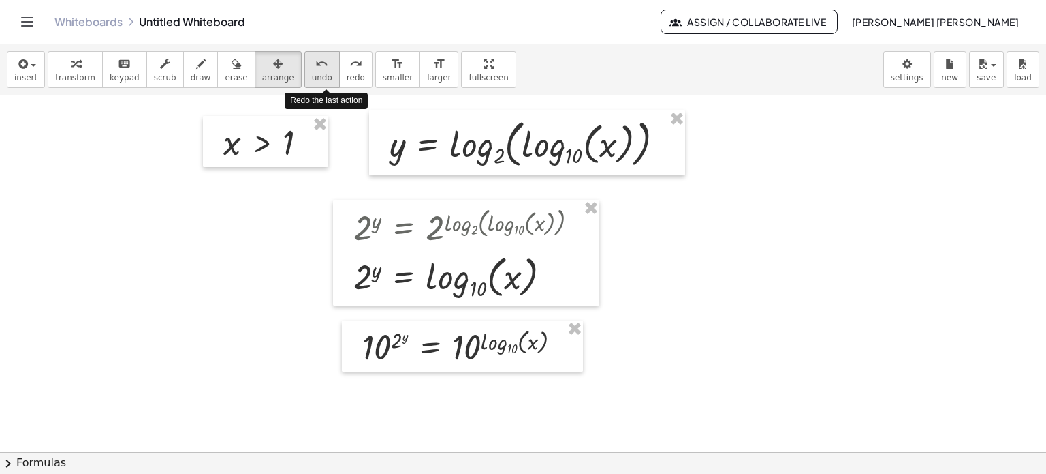
click at [312, 69] on div "undo" at bounding box center [322, 63] width 20 height 16
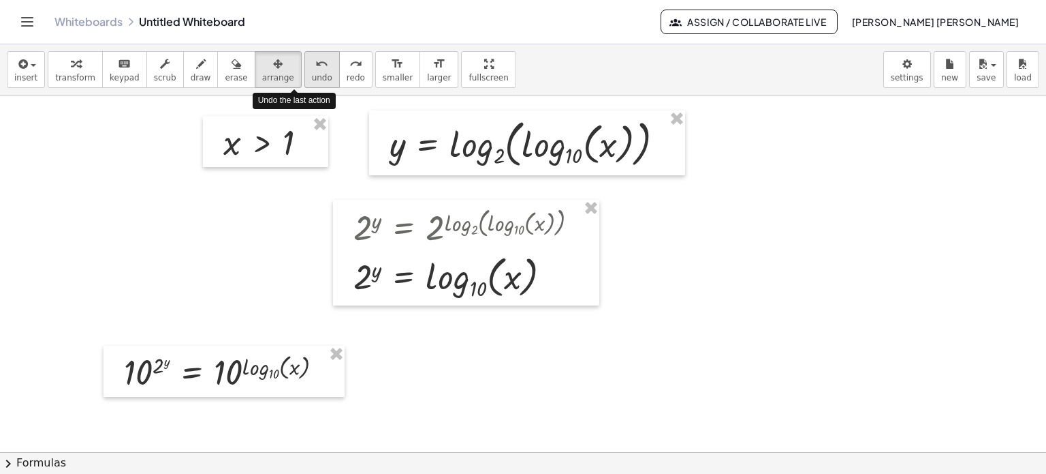
click at [312, 73] on span "undo" at bounding box center [322, 78] width 20 height 10
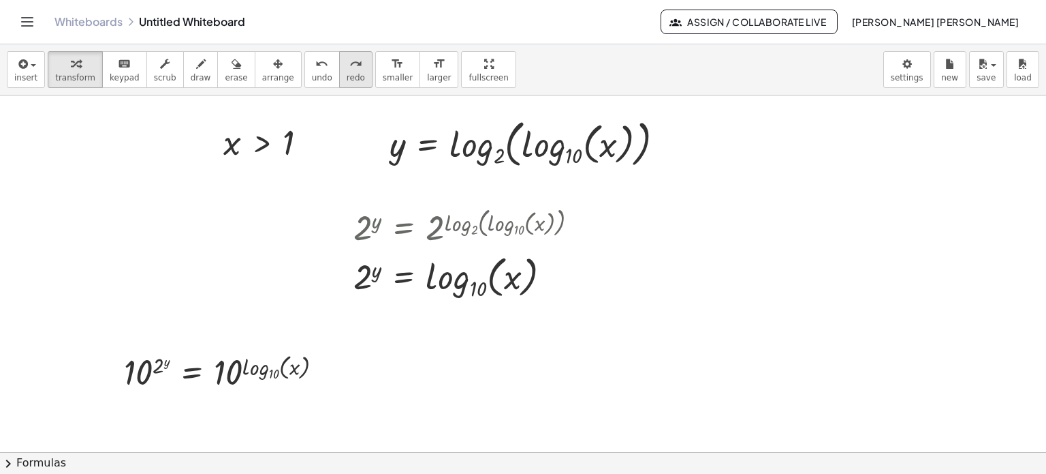
click at [347, 76] on span "redo" at bounding box center [356, 78] width 18 height 10
